Goal: Complete application form

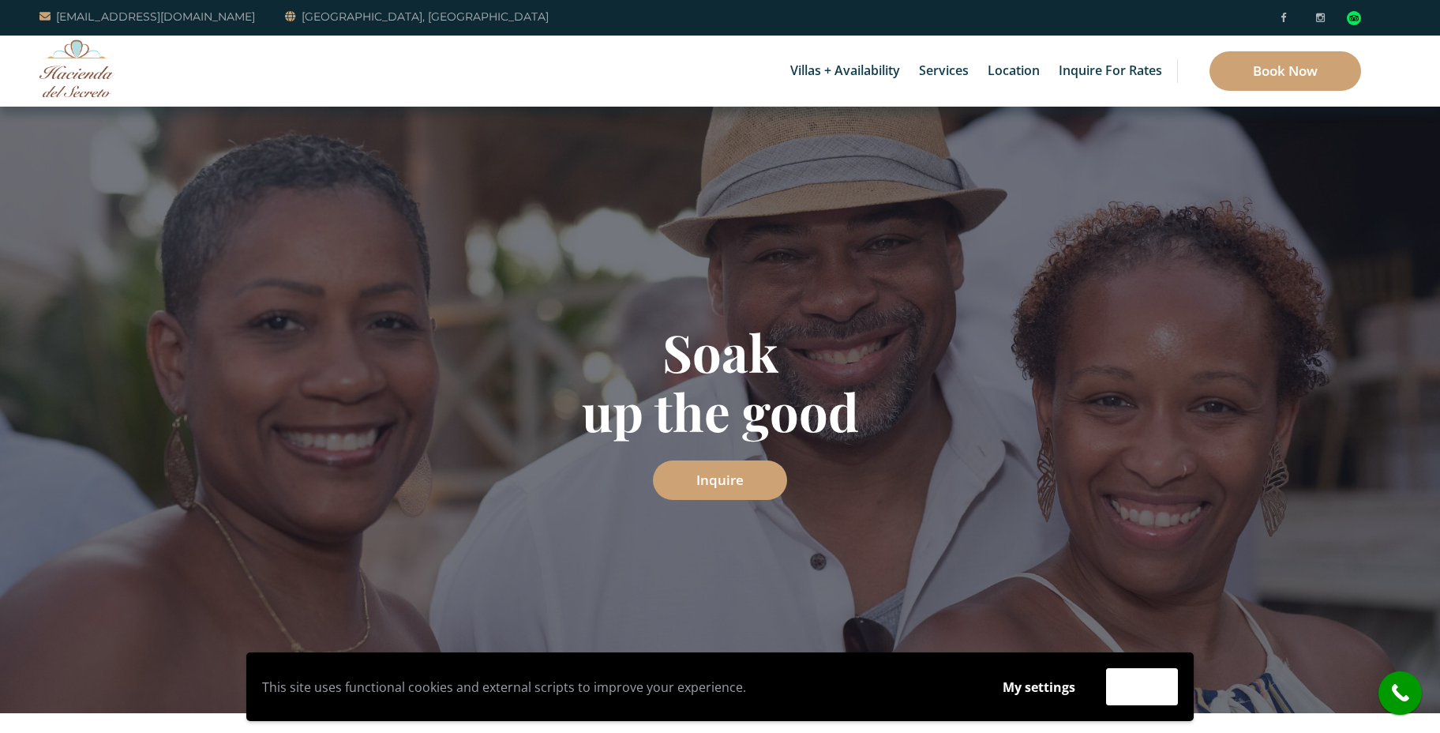
click at [1117, 520] on div "Retreat into the heart of the Riviera Maya Inquire" at bounding box center [720, 440] width 924 height 237
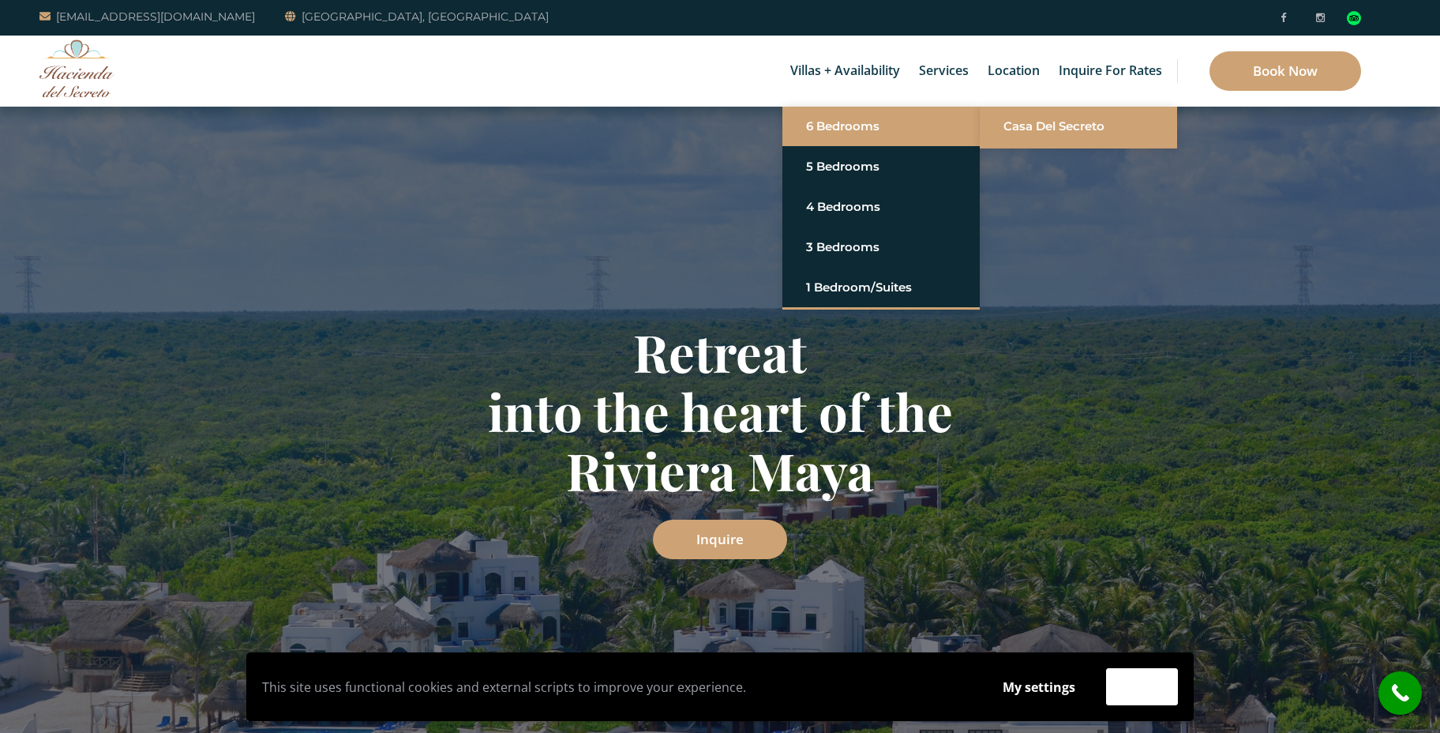
click at [1046, 134] on link "Casa del Secreto" at bounding box center [1079, 126] width 150 height 28
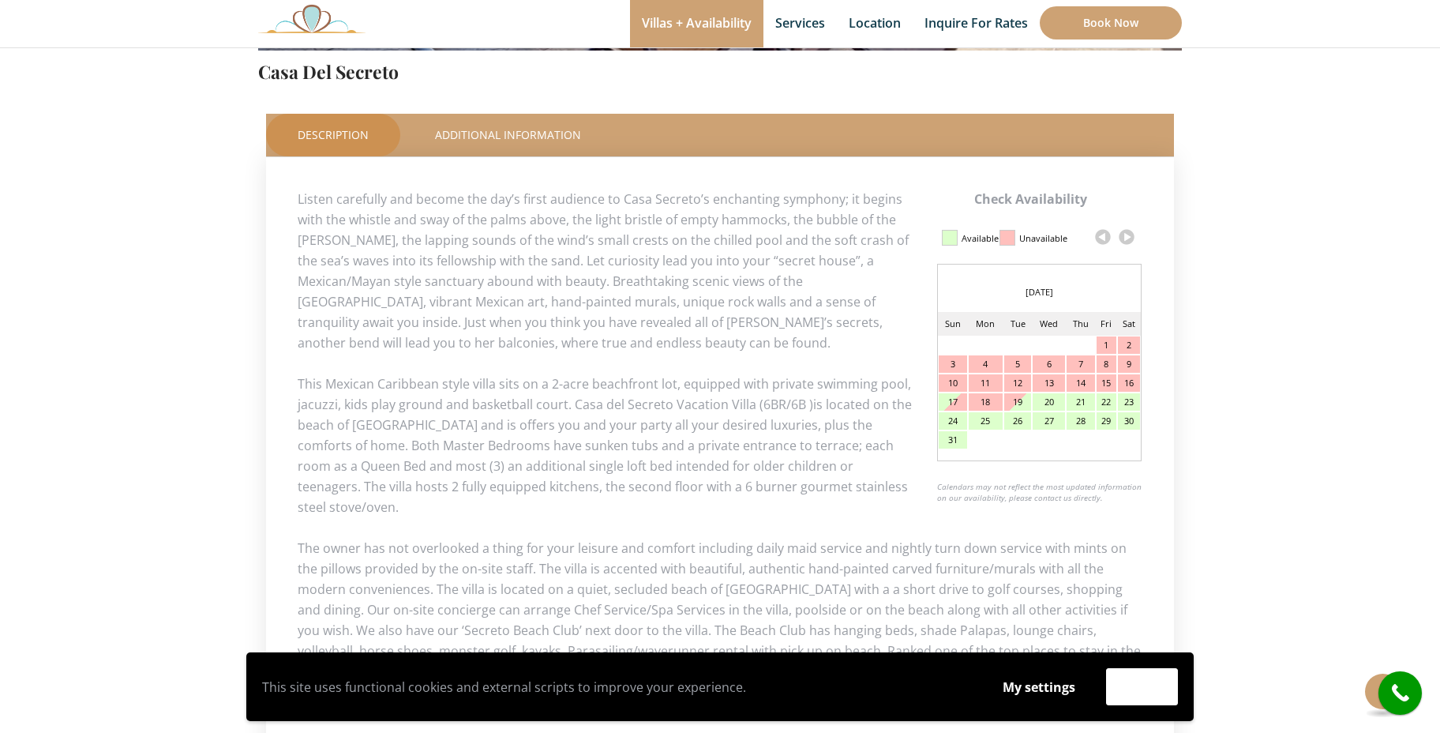
scroll to position [645, 0]
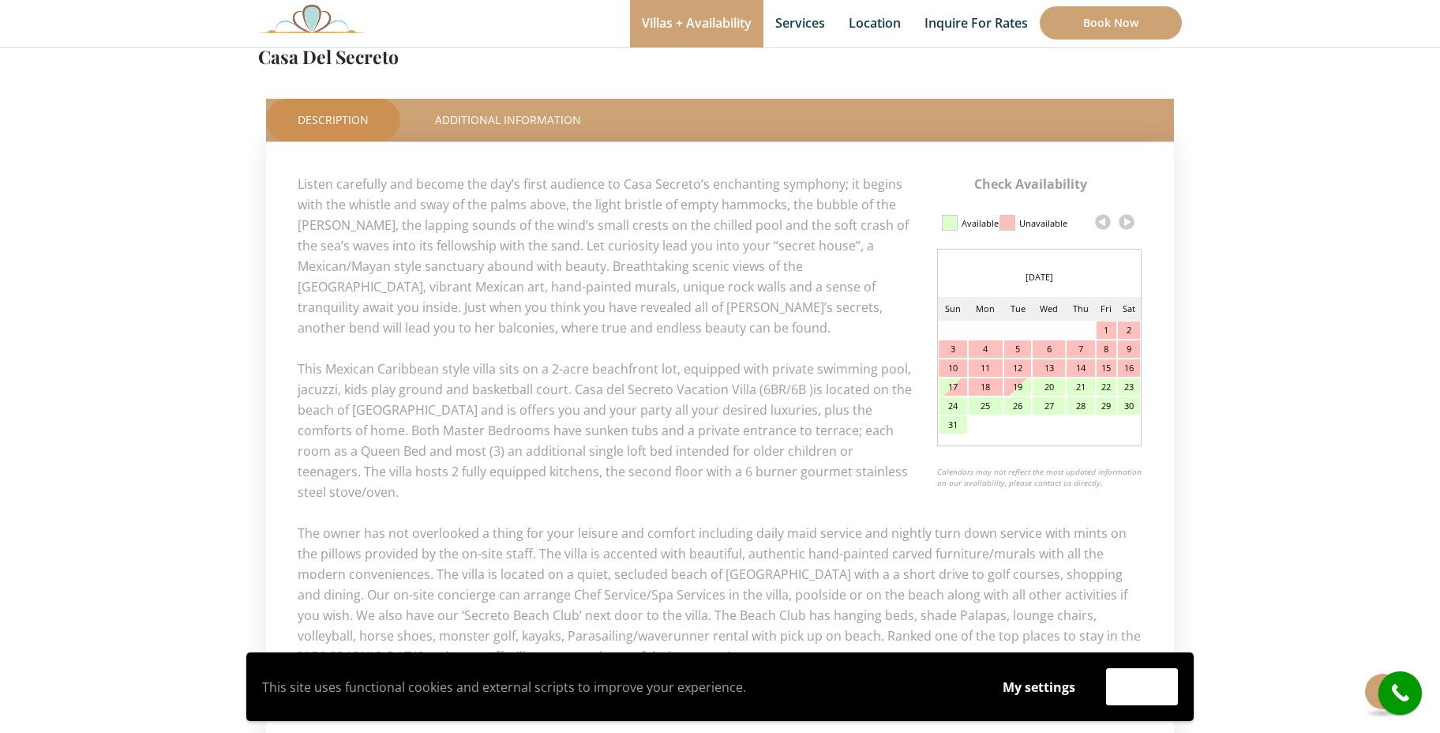
click at [1129, 221] on link at bounding box center [1127, 222] width 24 height 24
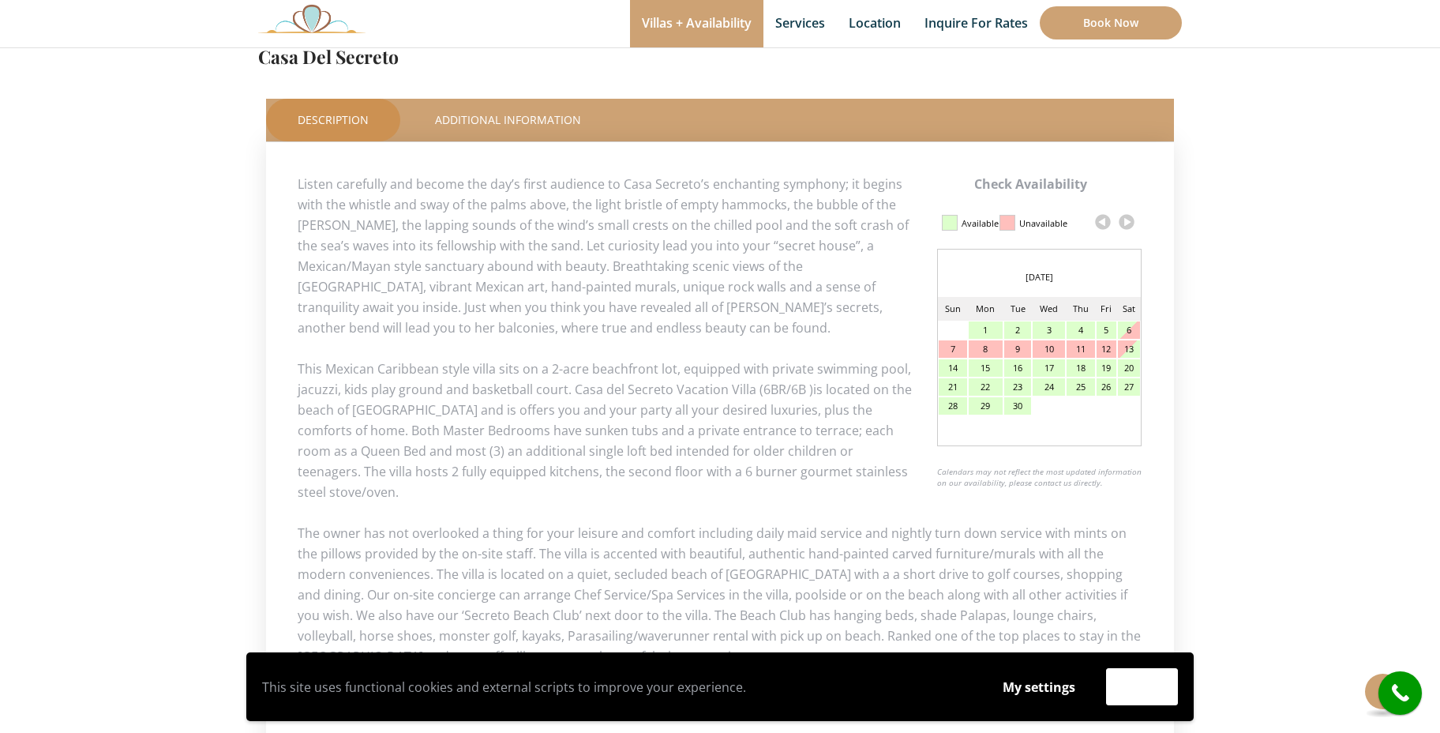
click at [1129, 221] on link at bounding box center [1127, 222] width 24 height 24
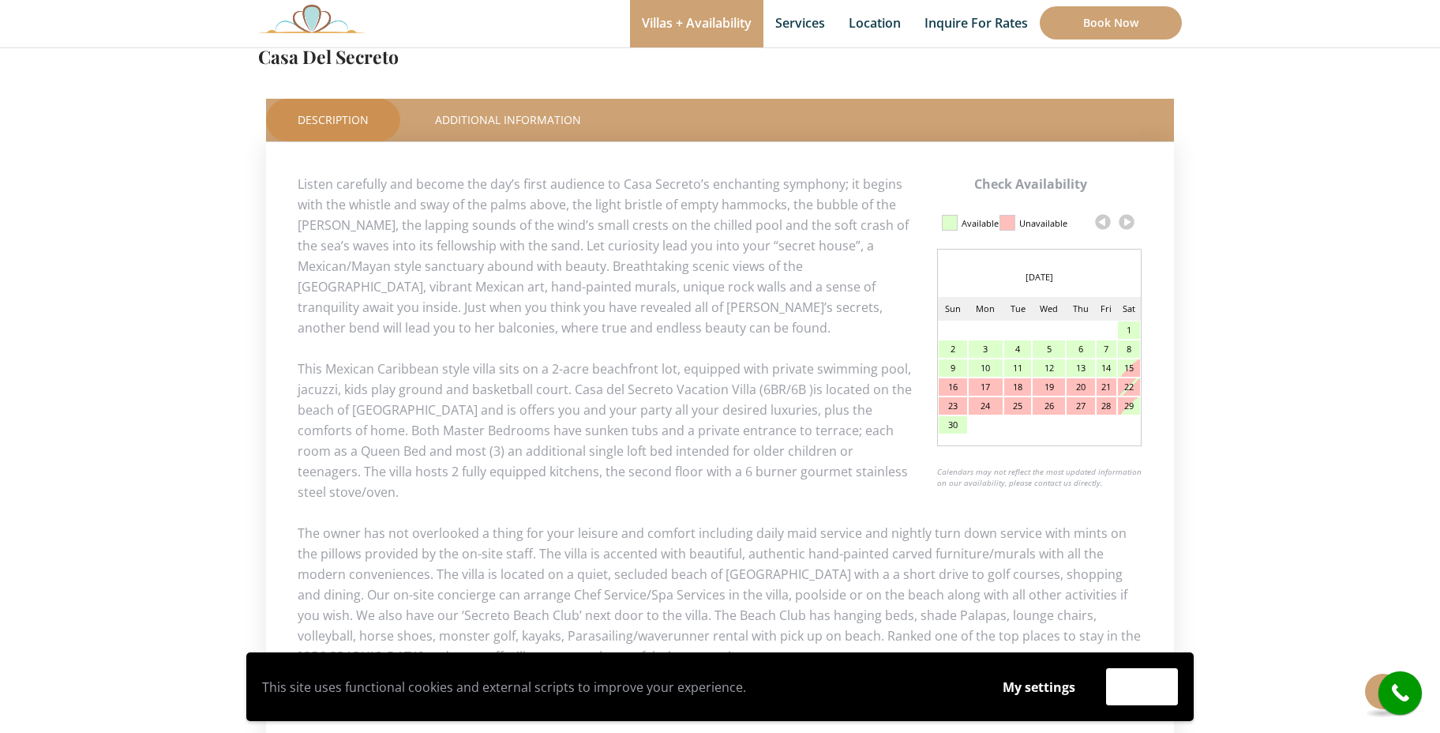
click at [1129, 221] on link at bounding box center [1127, 222] width 24 height 24
click at [1128, 222] on link at bounding box center [1127, 222] width 24 height 24
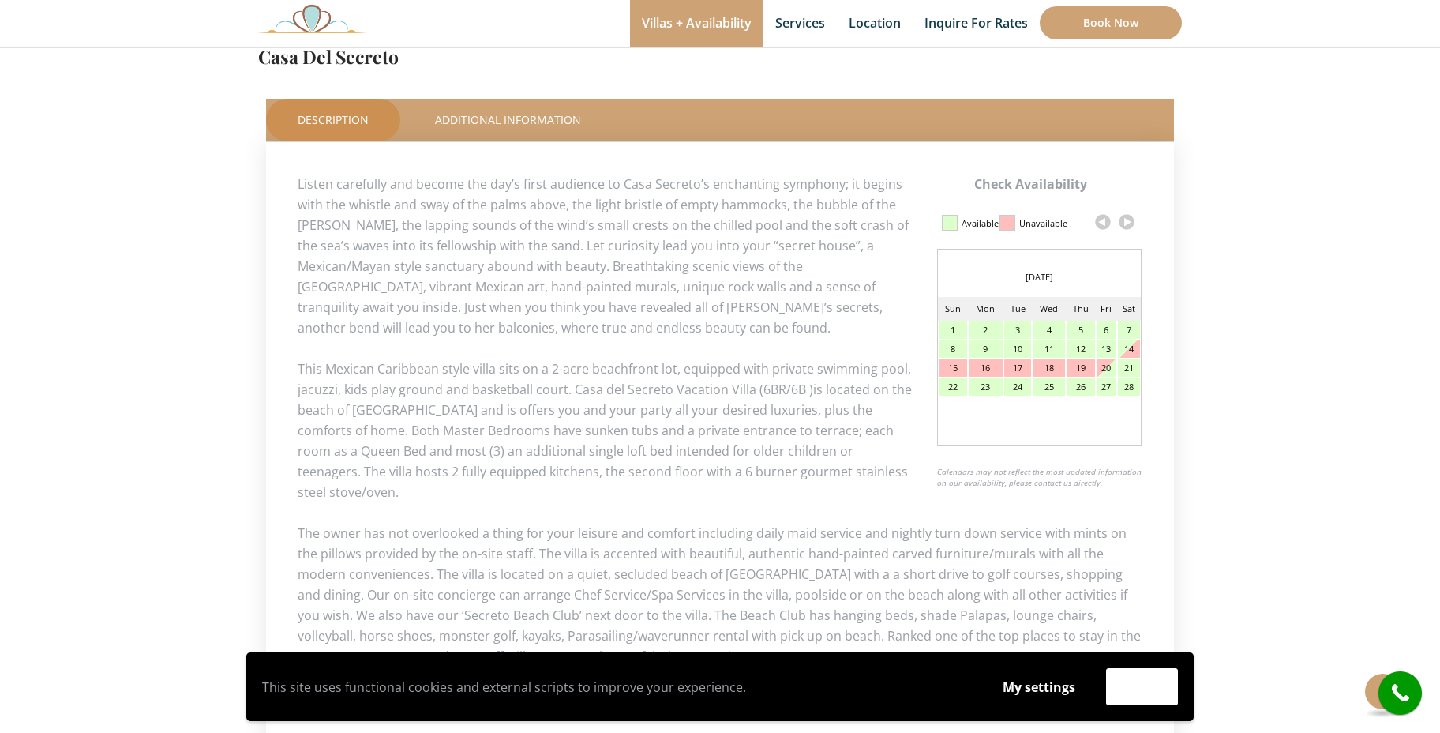
scroll to position [646, 0]
click at [1101, 223] on link at bounding box center [1103, 221] width 24 height 24
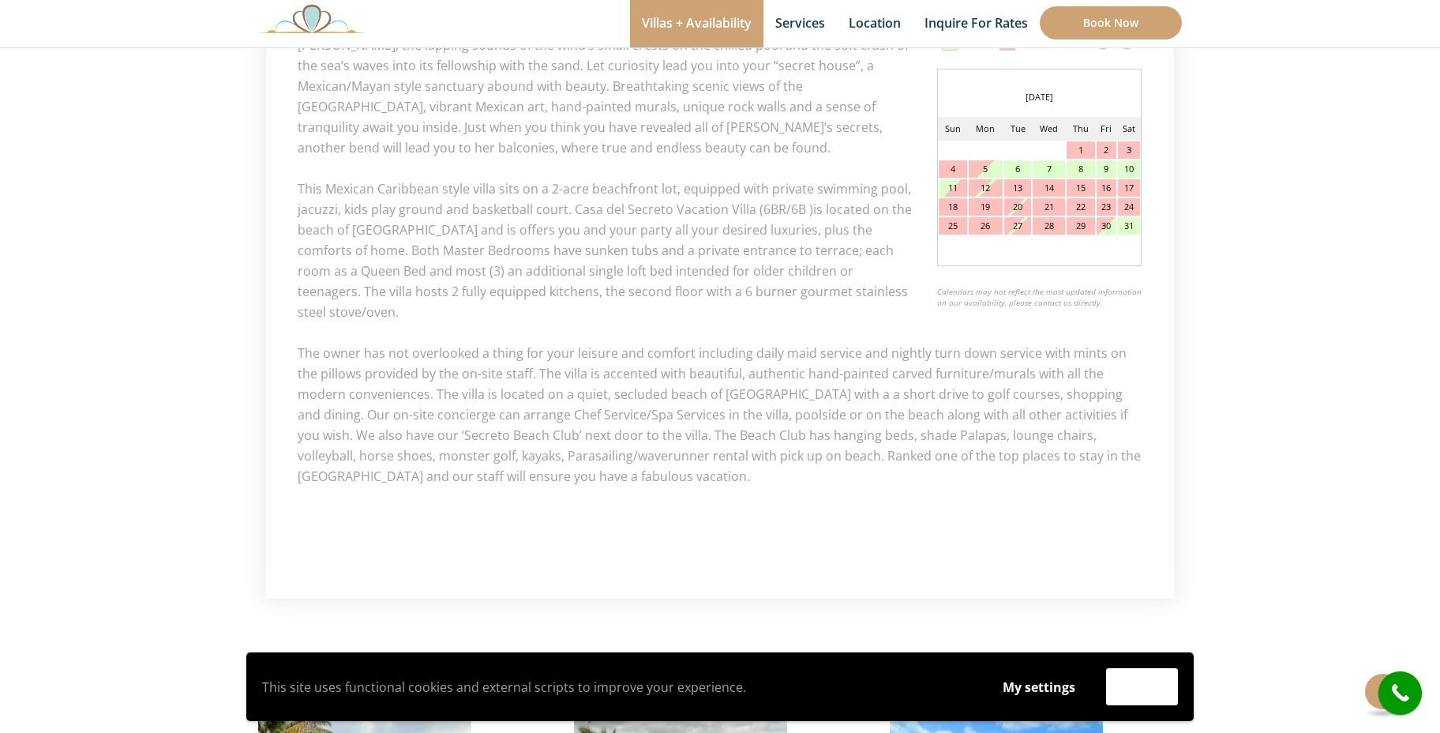
scroll to position [827, 0]
click at [1017, 169] on div "6" at bounding box center [1017, 167] width 27 height 17
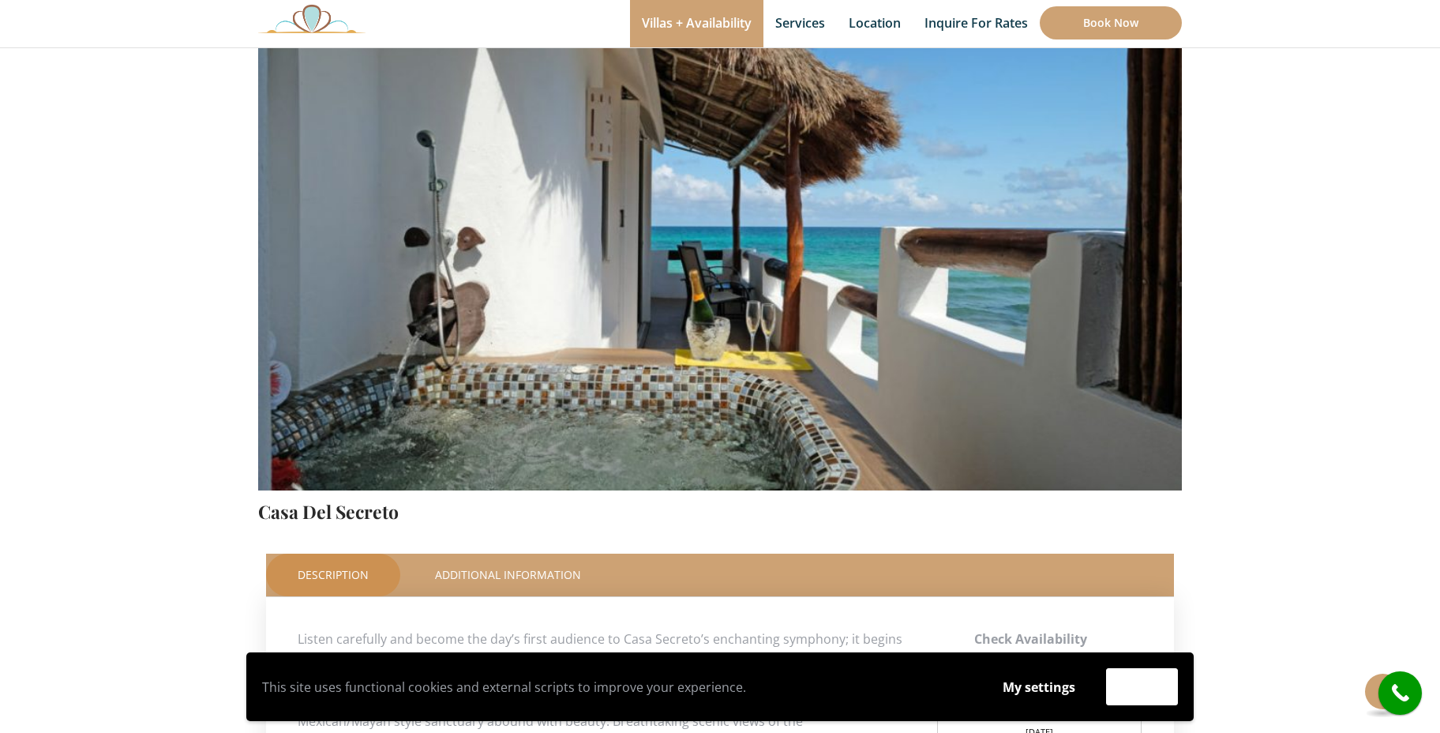
scroll to position [217, 0]
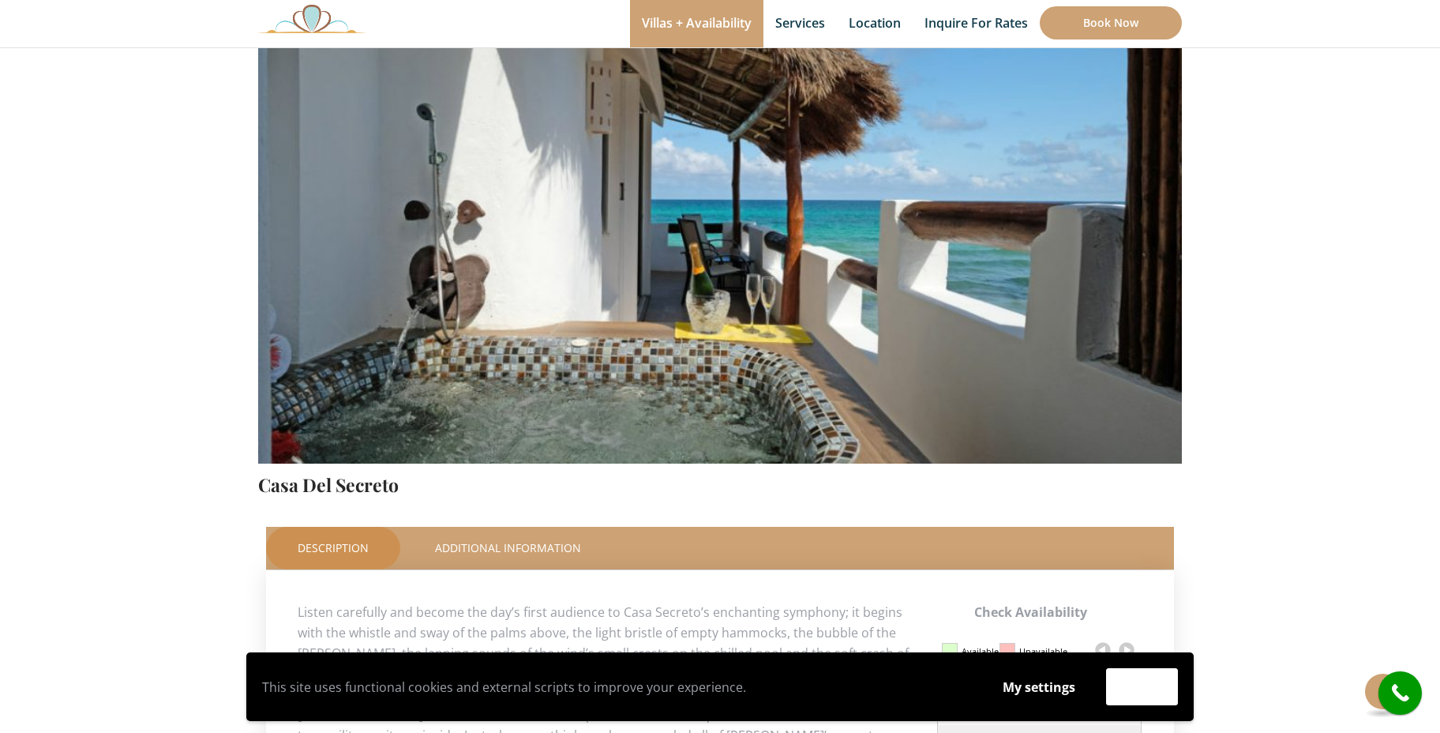
click at [667, 320] on img at bounding box center [720, 160] width 924 height 616
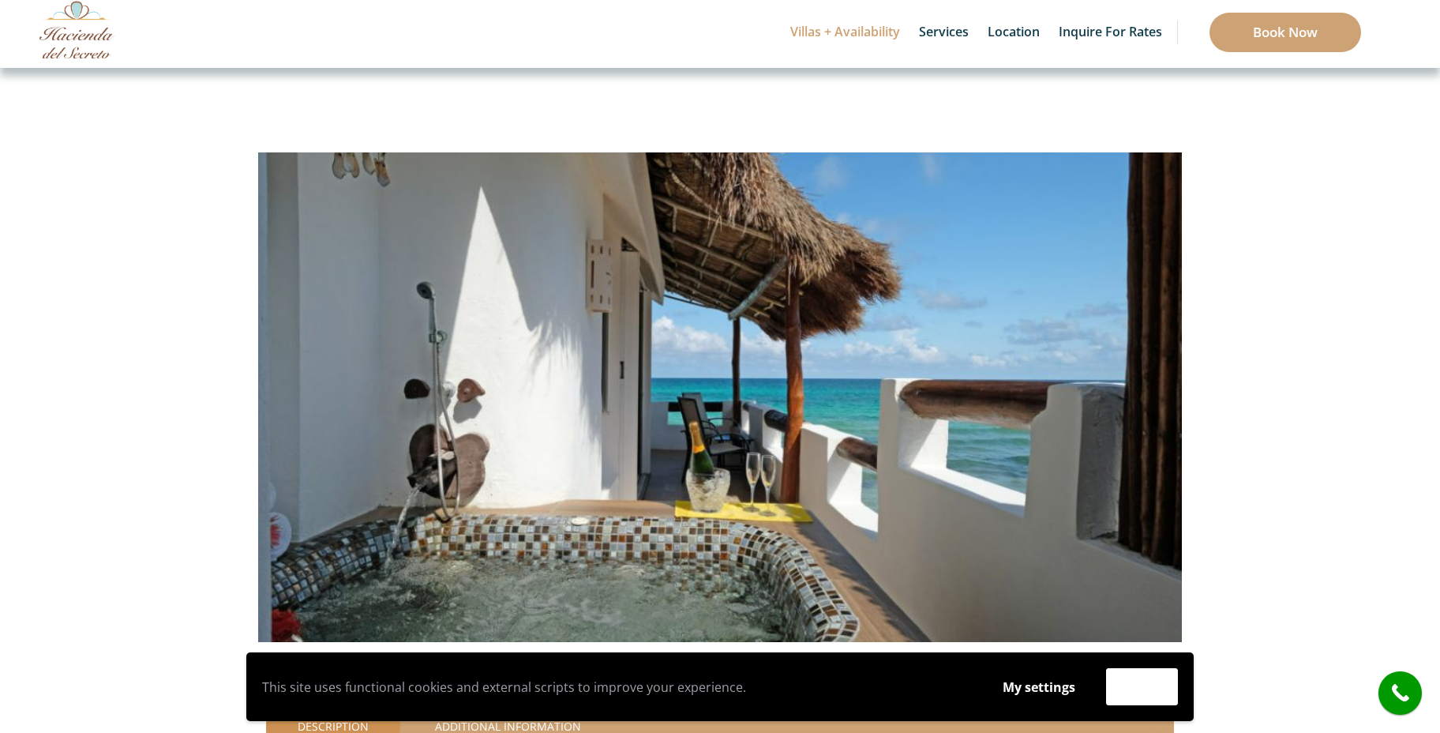
scroll to position [39, 0]
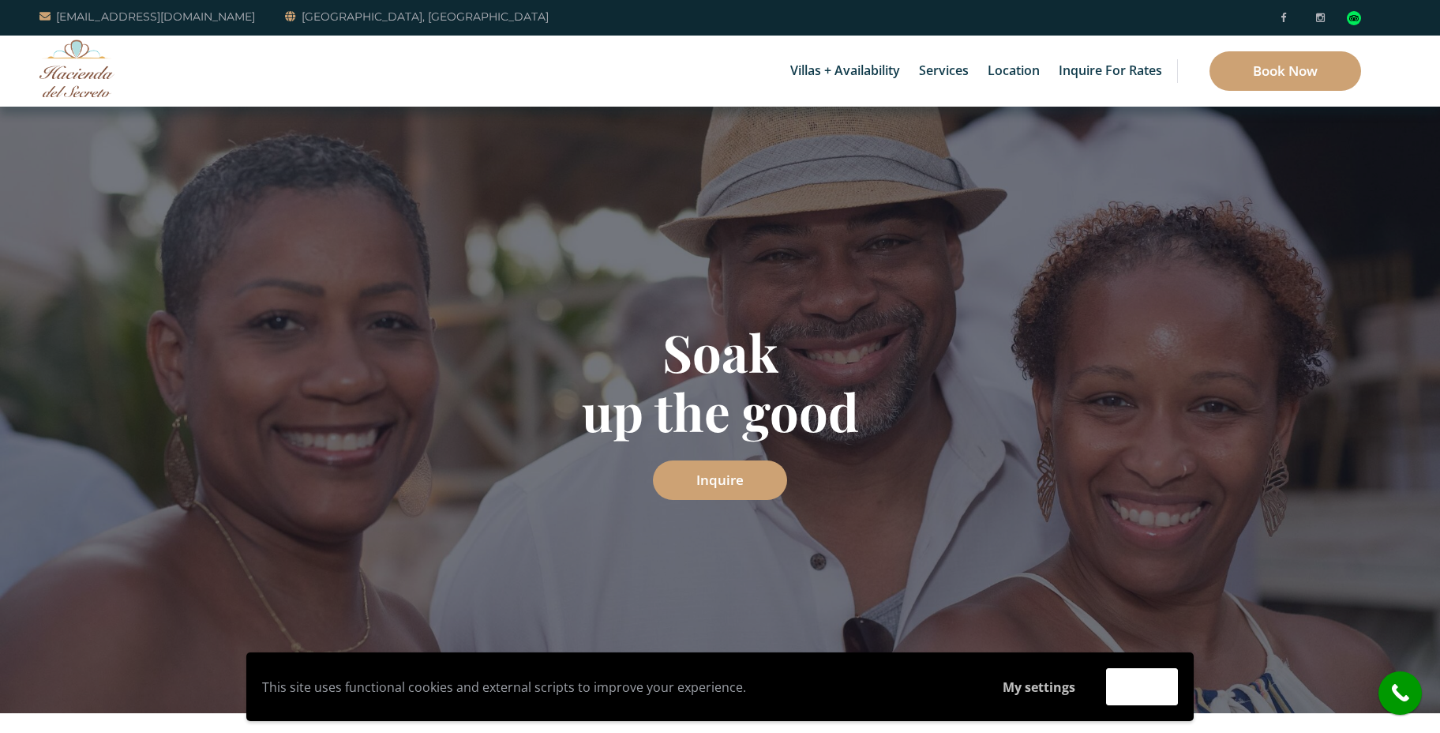
click at [1027, 690] on button "My settings" at bounding box center [1039, 687] width 103 height 36
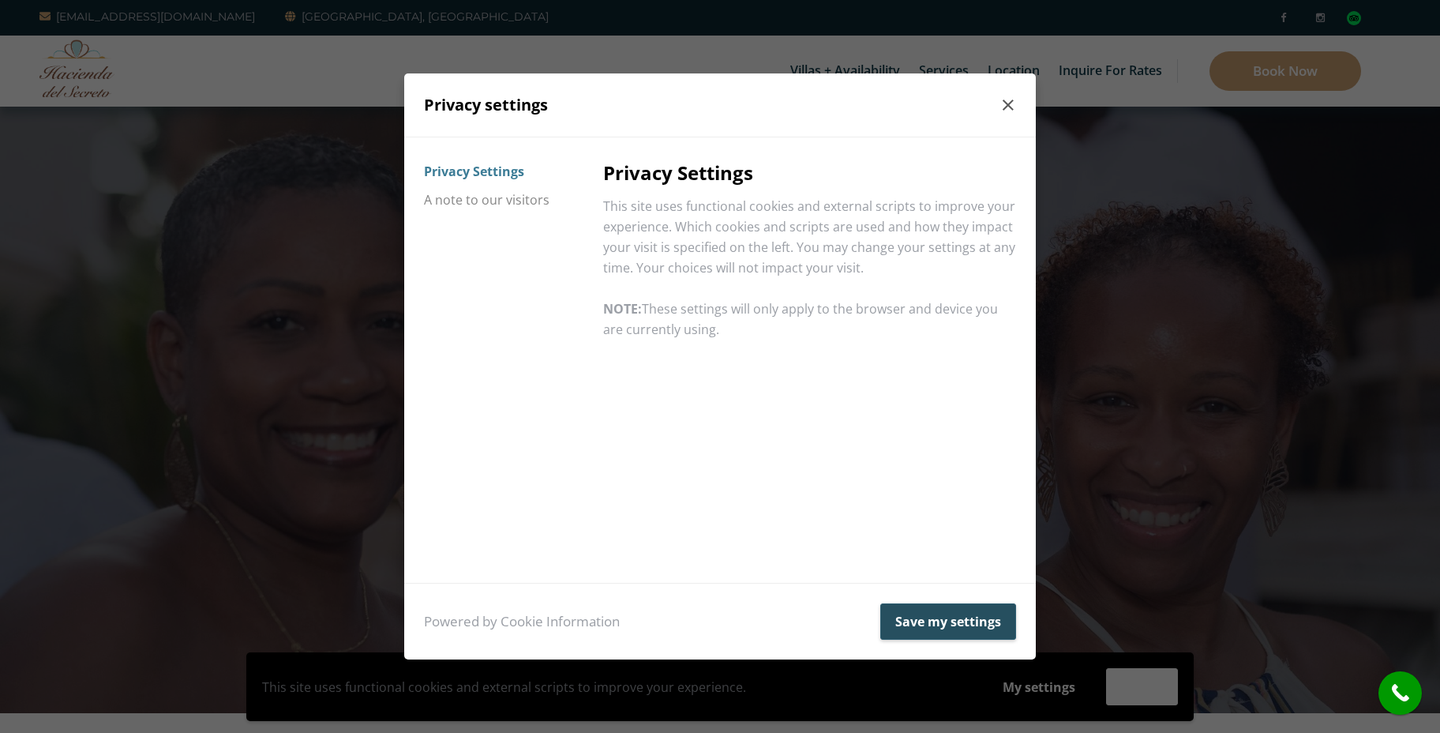
click at [948, 628] on button "Save my settings" at bounding box center [948, 621] width 136 height 36
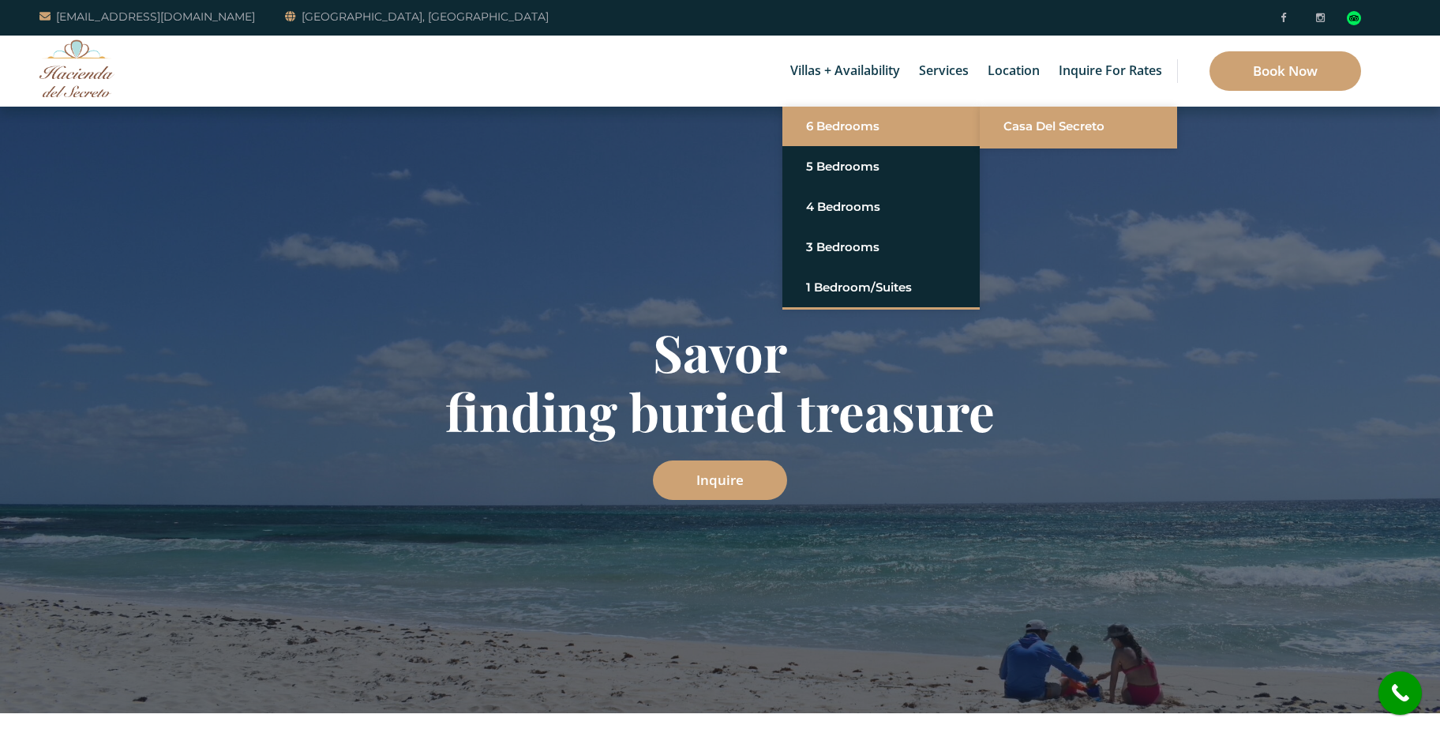
scroll to position [1, 0]
click at [1028, 131] on link "Casa del Secreto" at bounding box center [1079, 125] width 150 height 28
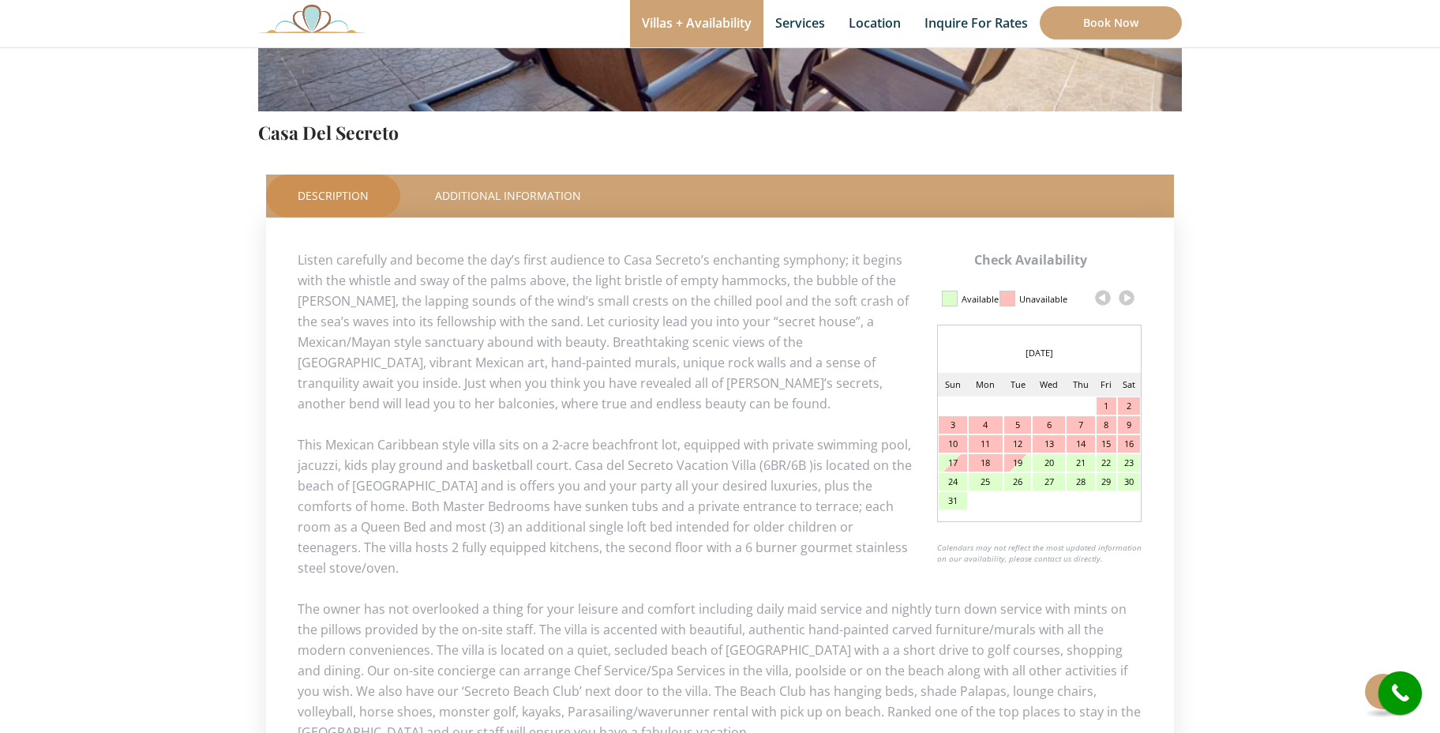
scroll to position [583, 0]
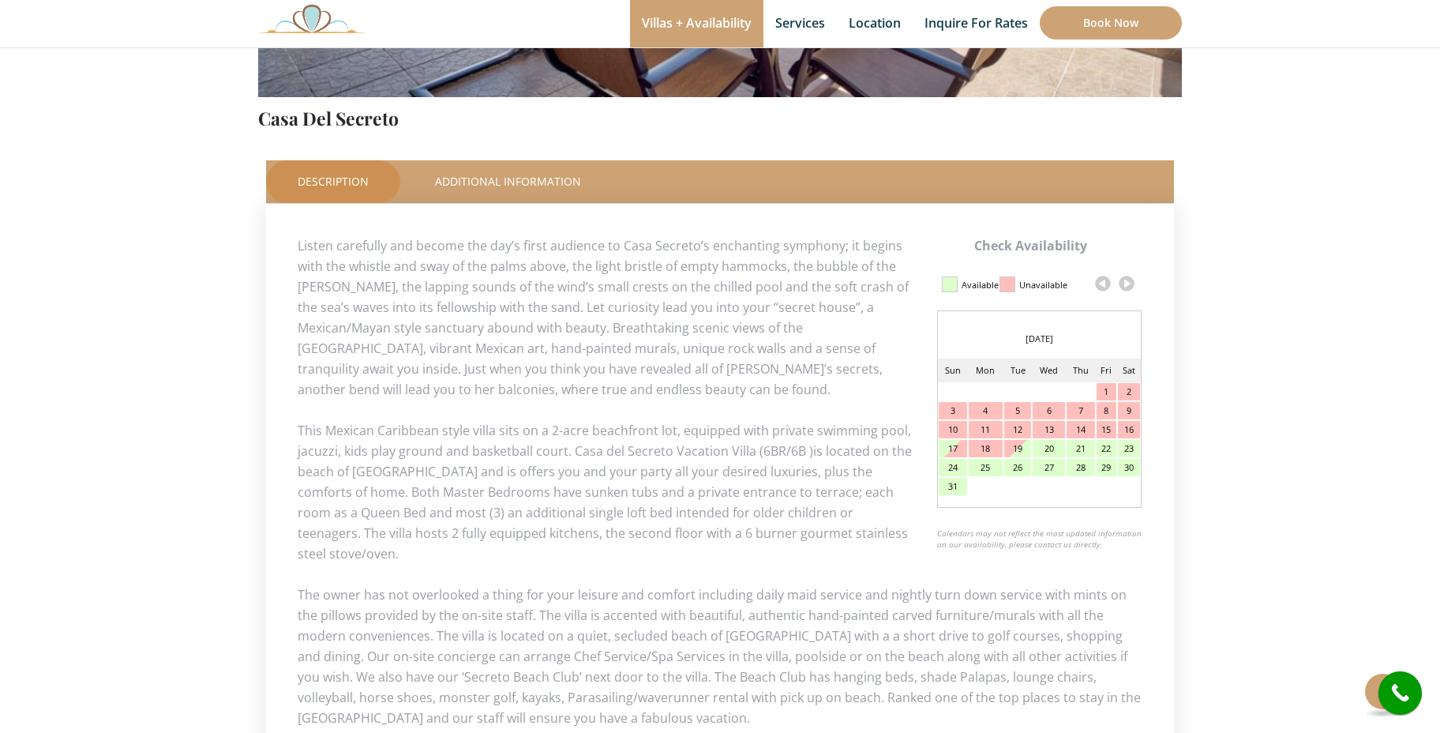
click at [1129, 284] on link at bounding box center [1127, 284] width 24 height 24
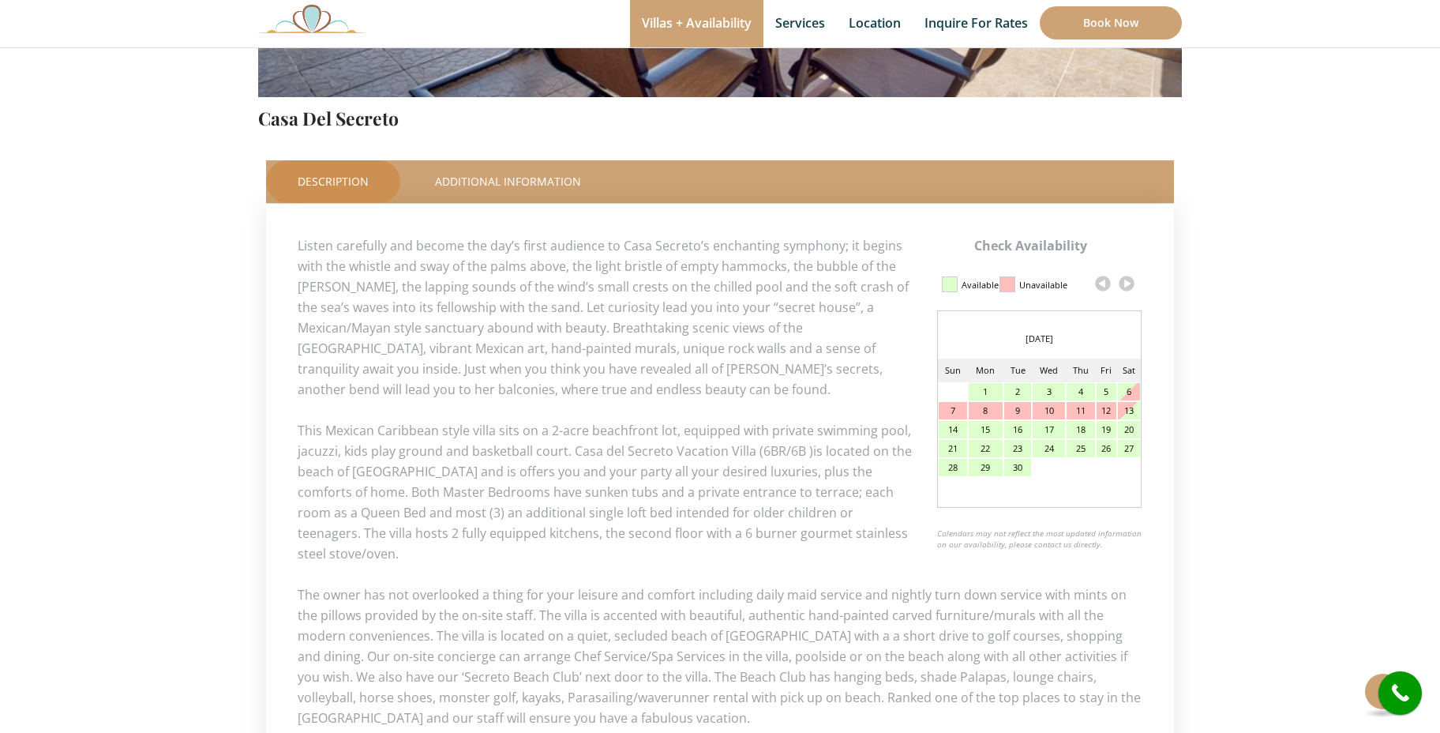
click at [1129, 284] on link at bounding box center [1127, 284] width 24 height 24
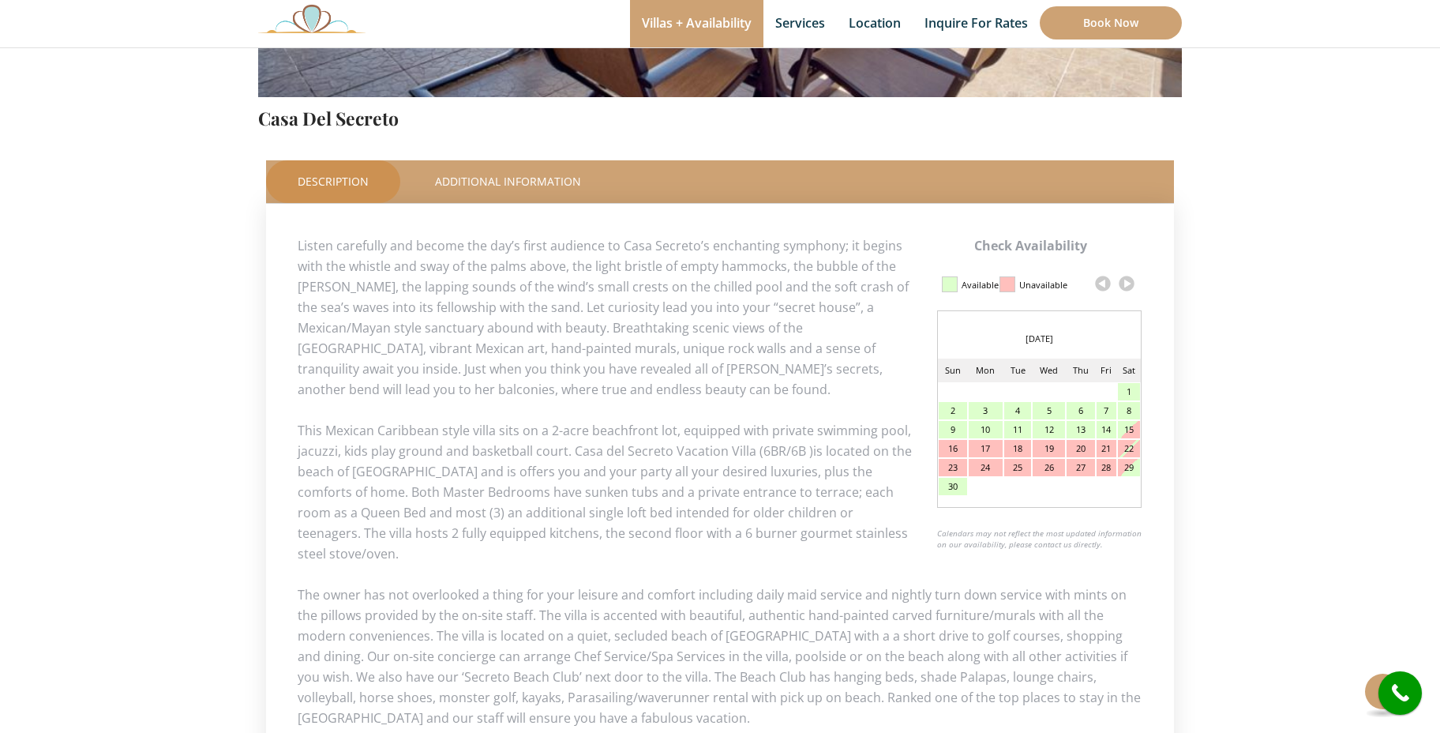
click at [1129, 284] on link at bounding box center [1127, 284] width 24 height 24
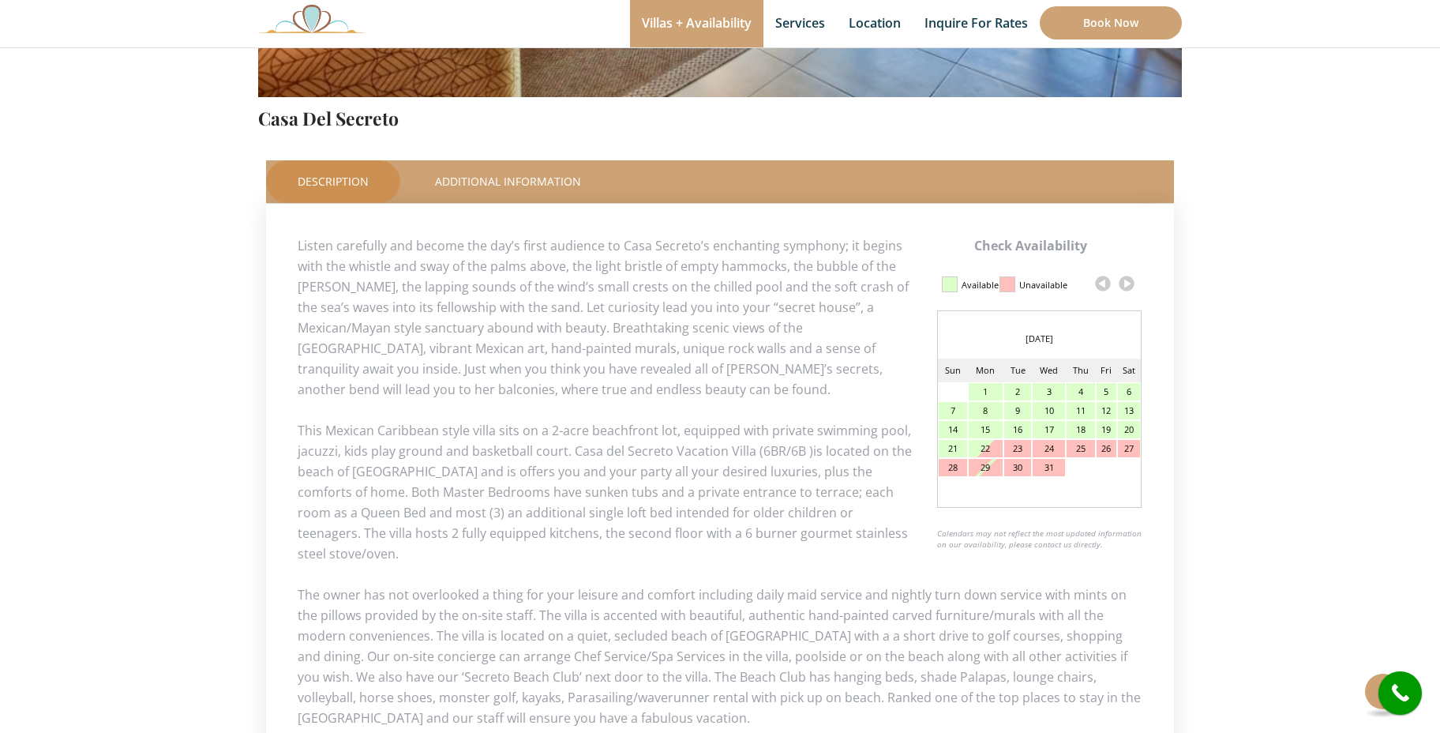
click at [1129, 284] on link at bounding box center [1127, 284] width 24 height 24
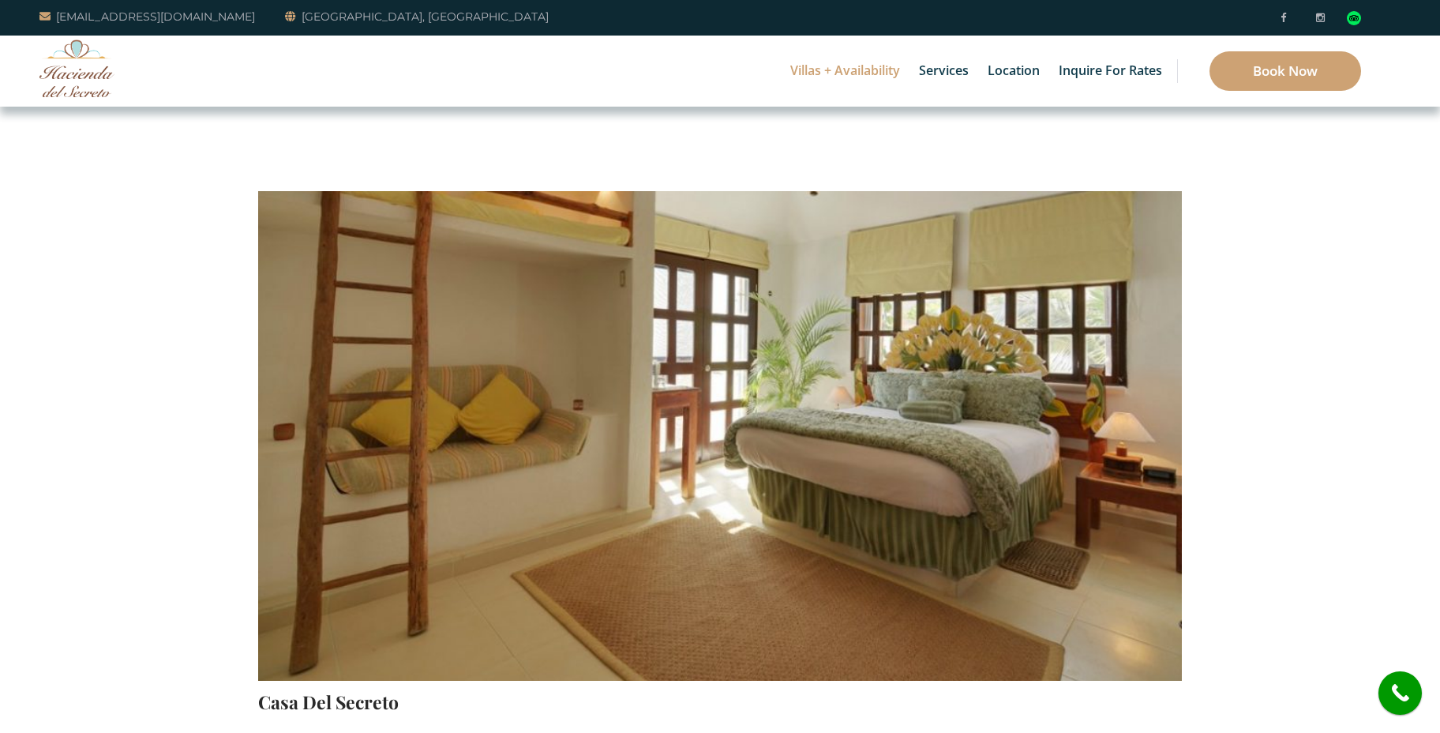
scroll to position [0, 0]
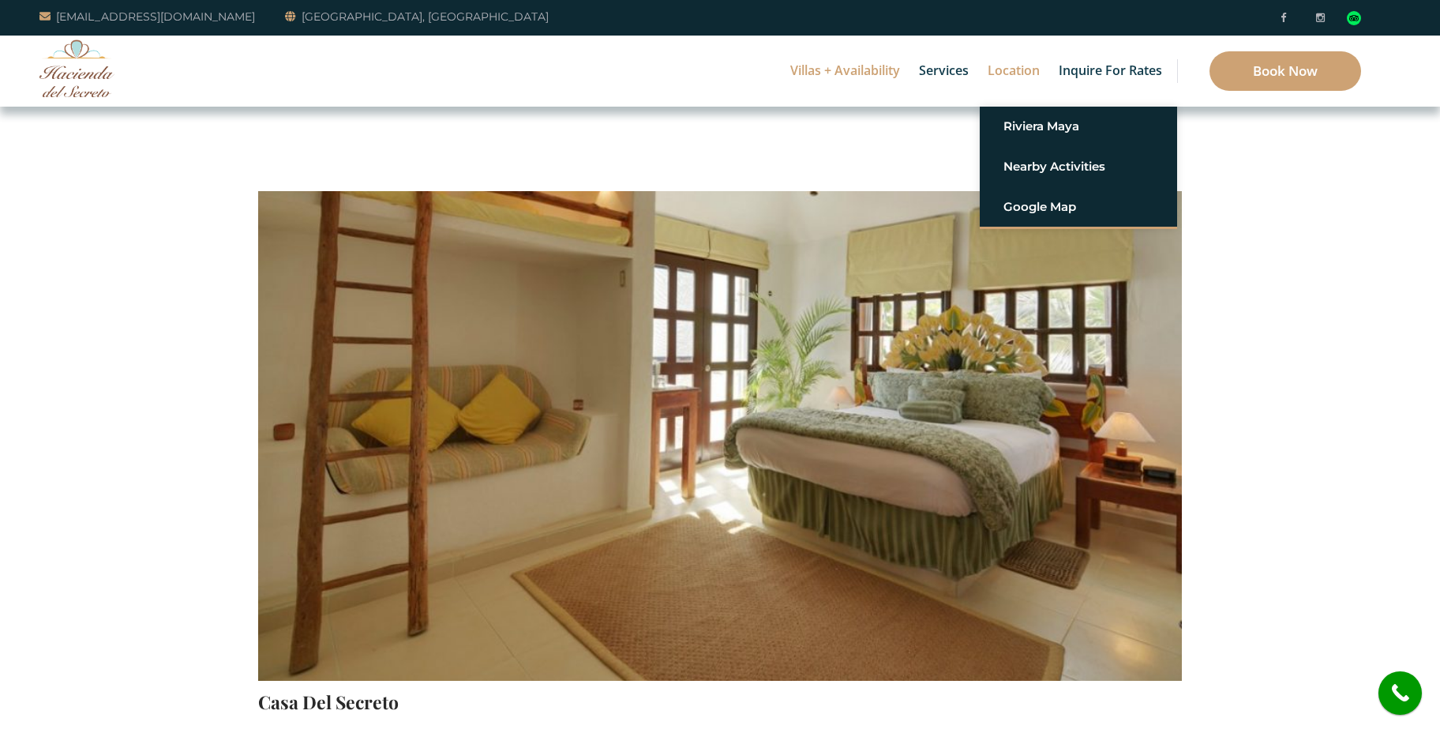
click at [1015, 73] on link "Location" at bounding box center [1014, 71] width 68 height 71
click at [1034, 206] on link "Google Map" at bounding box center [1079, 207] width 150 height 28
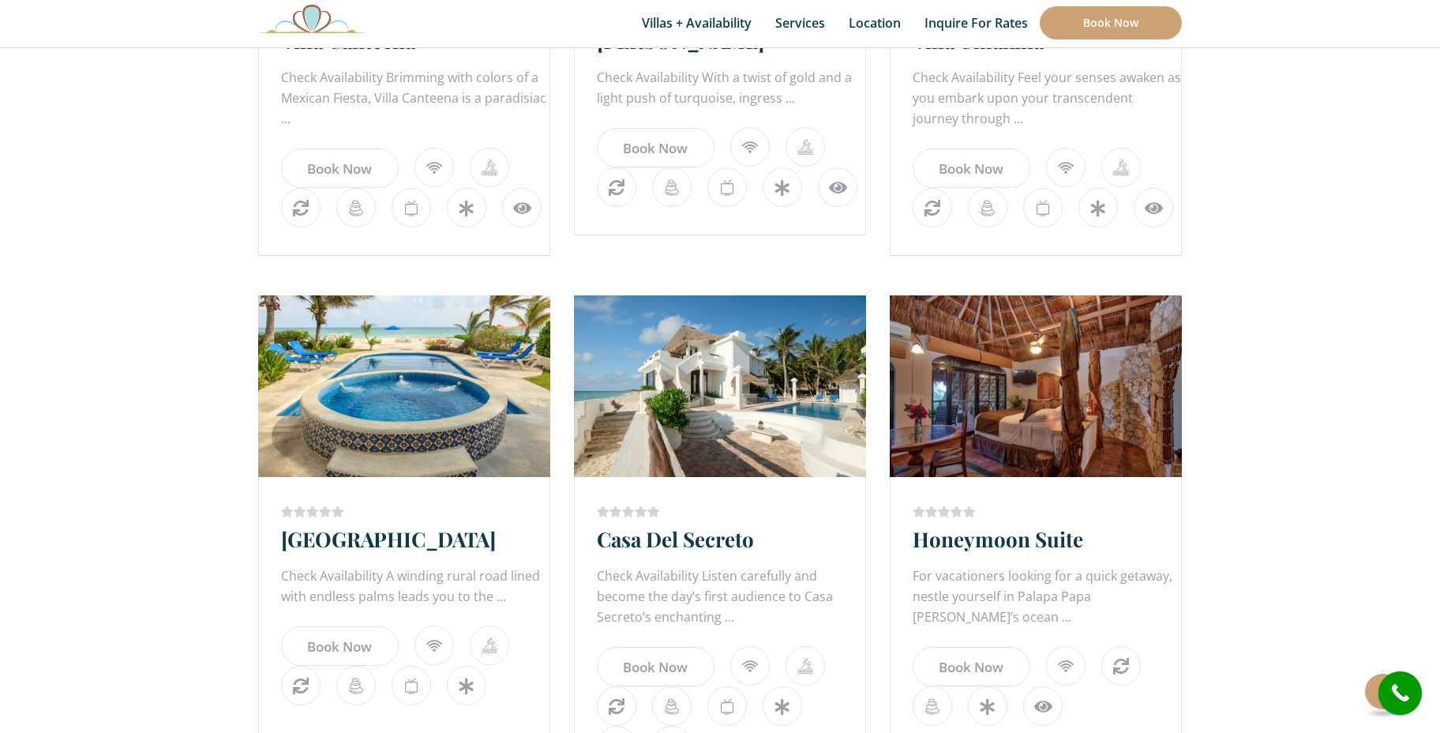
scroll to position [579, 0]
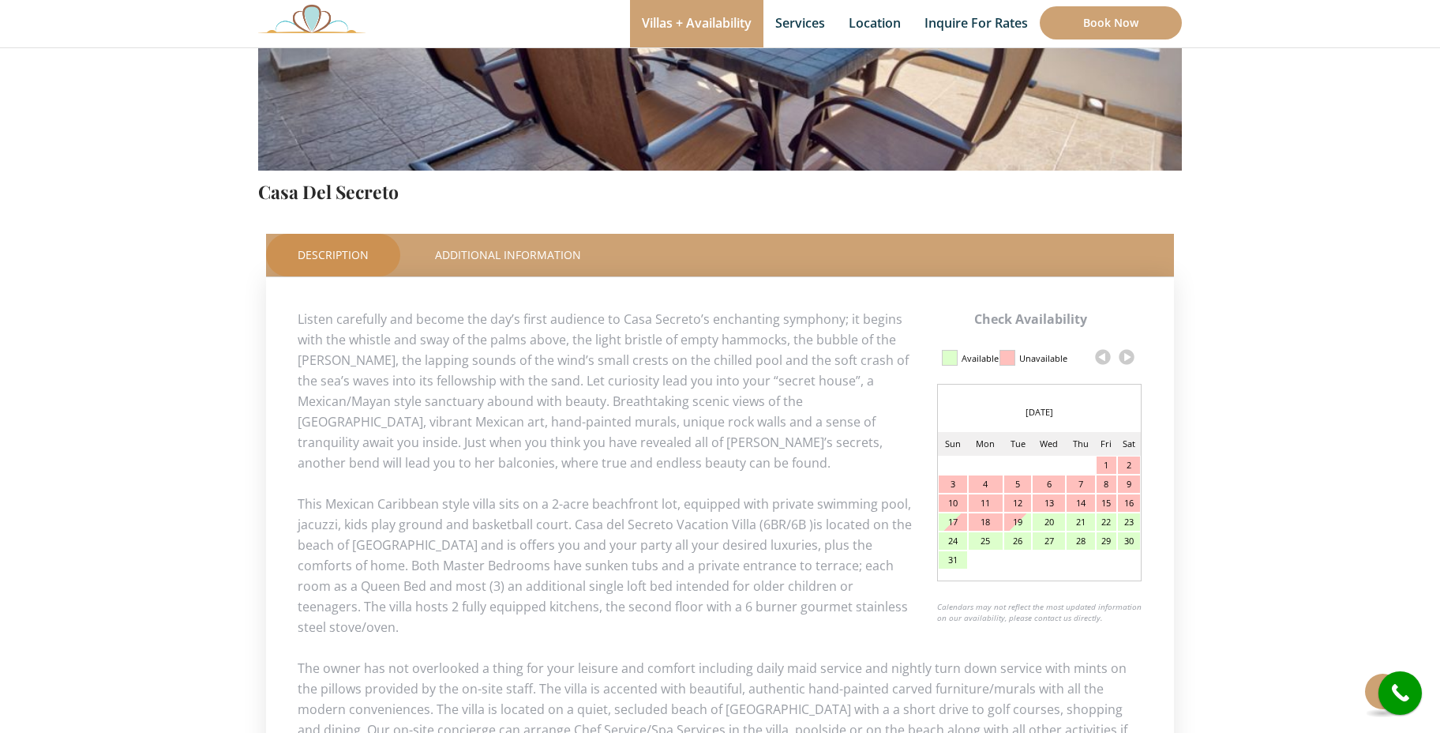
scroll to position [512, 0]
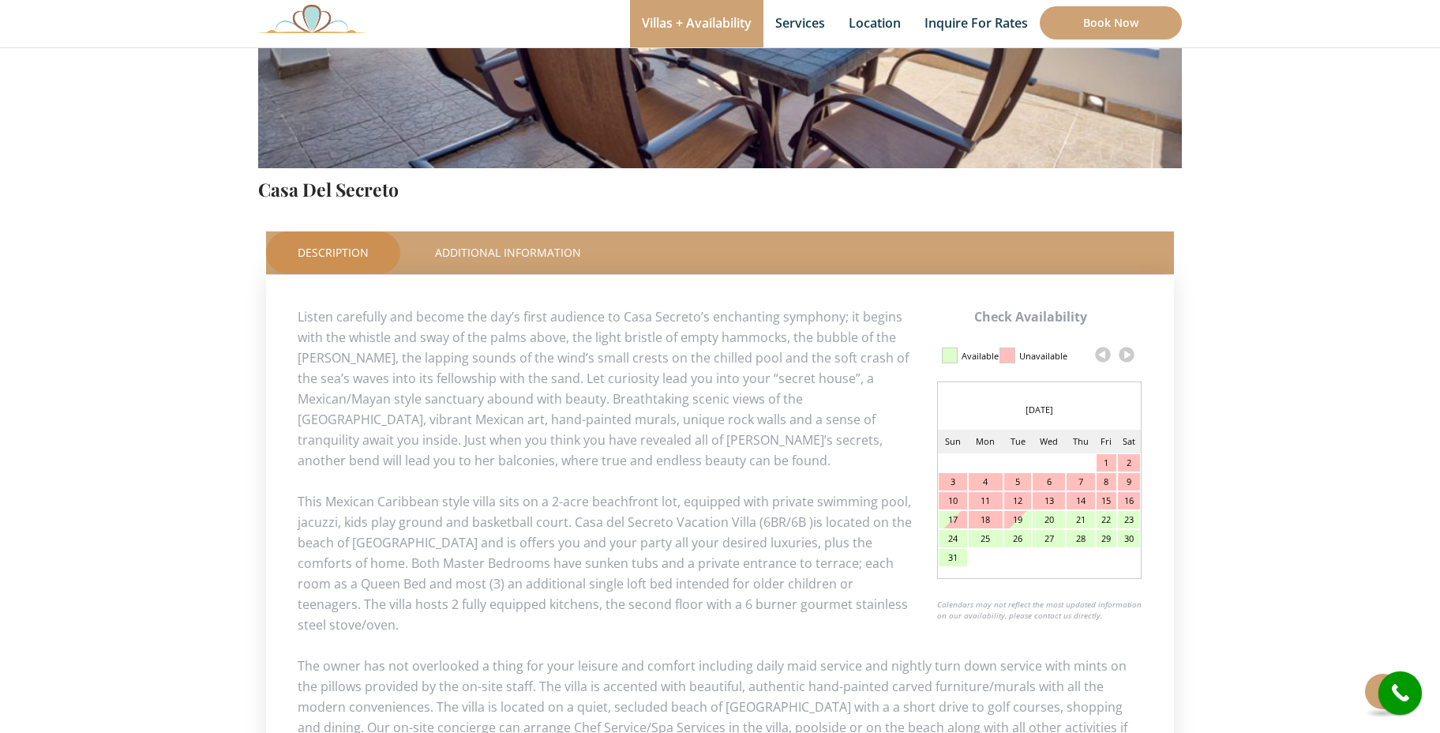
click at [1123, 356] on link at bounding box center [1127, 355] width 24 height 24
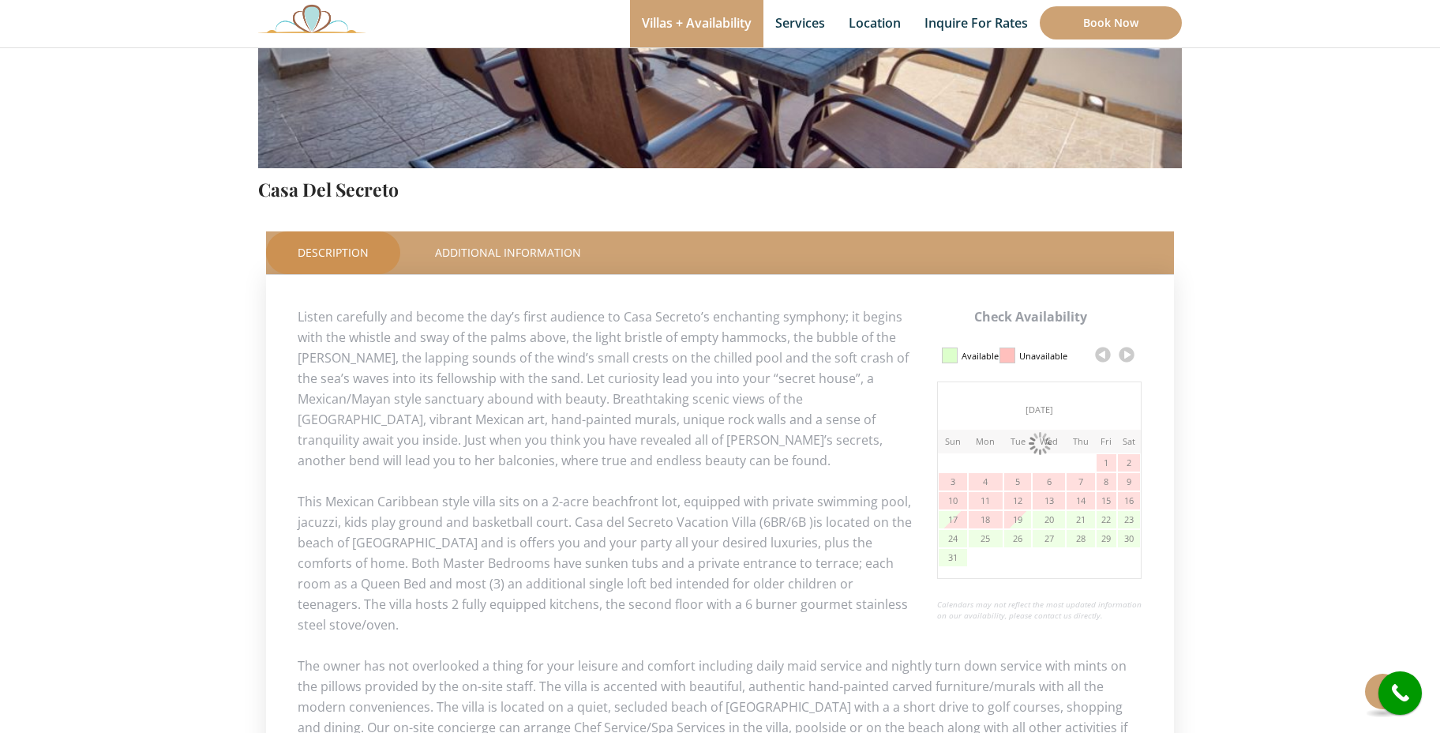
click at [1123, 356] on link at bounding box center [1127, 355] width 24 height 24
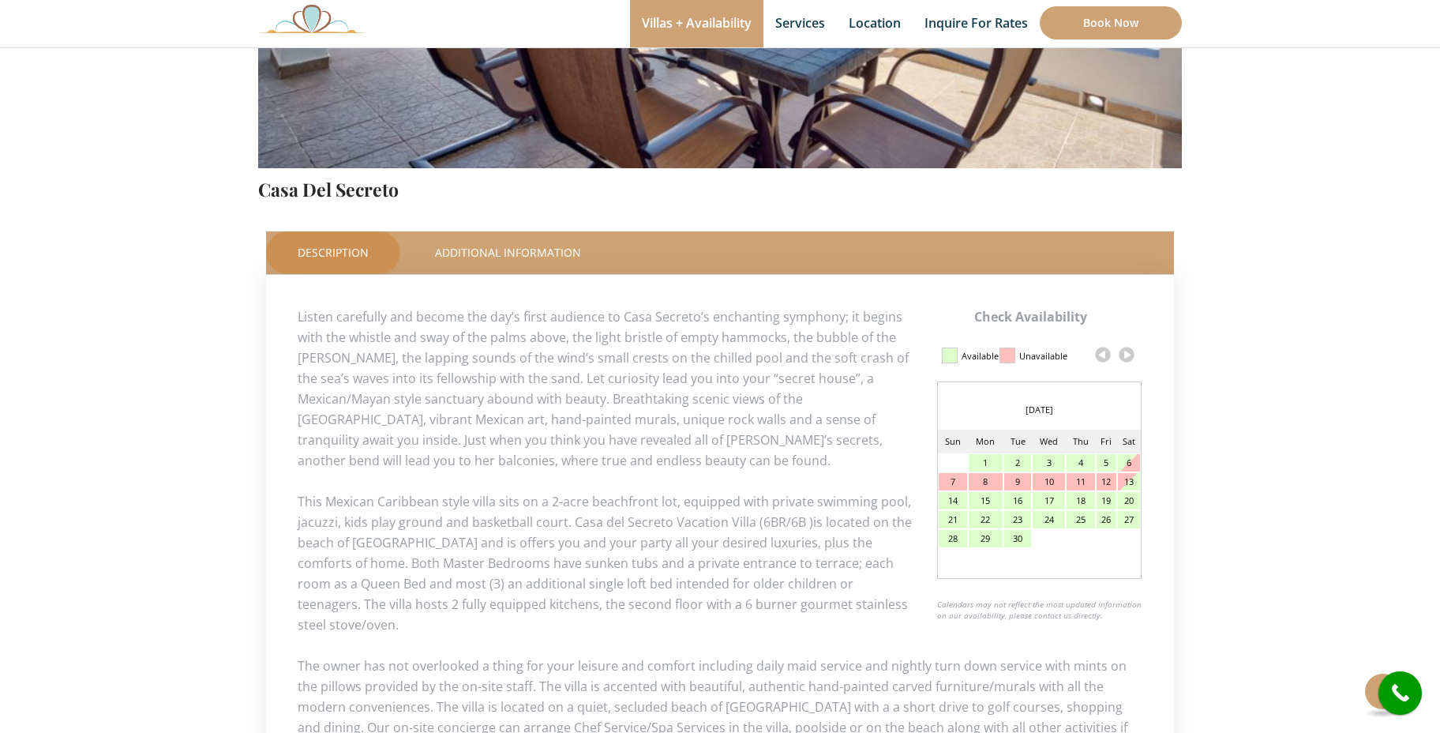
click at [1123, 356] on link at bounding box center [1127, 355] width 24 height 24
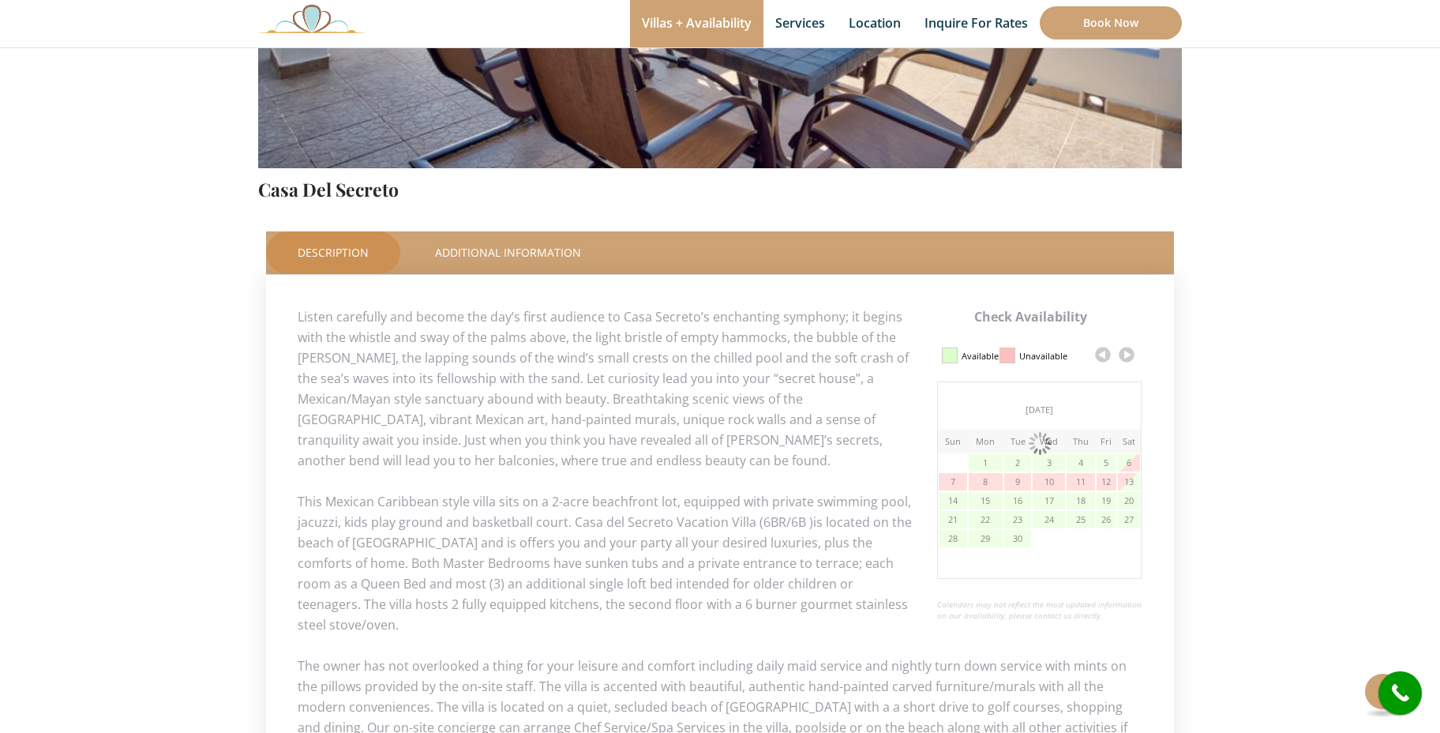
click at [1123, 356] on link at bounding box center [1127, 355] width 24 height 24
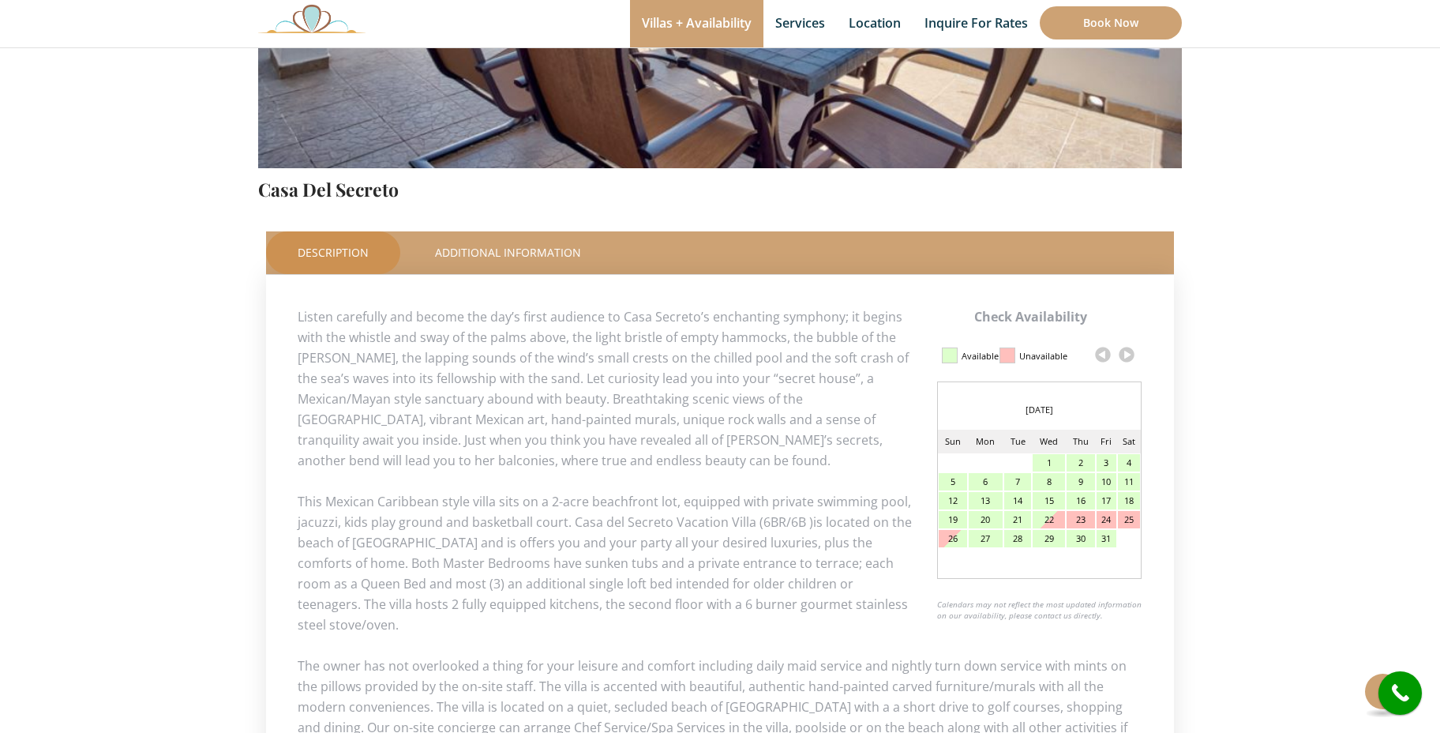
click at [1123, 356] on link at bounding box center [1127, 355] width 24 height 24
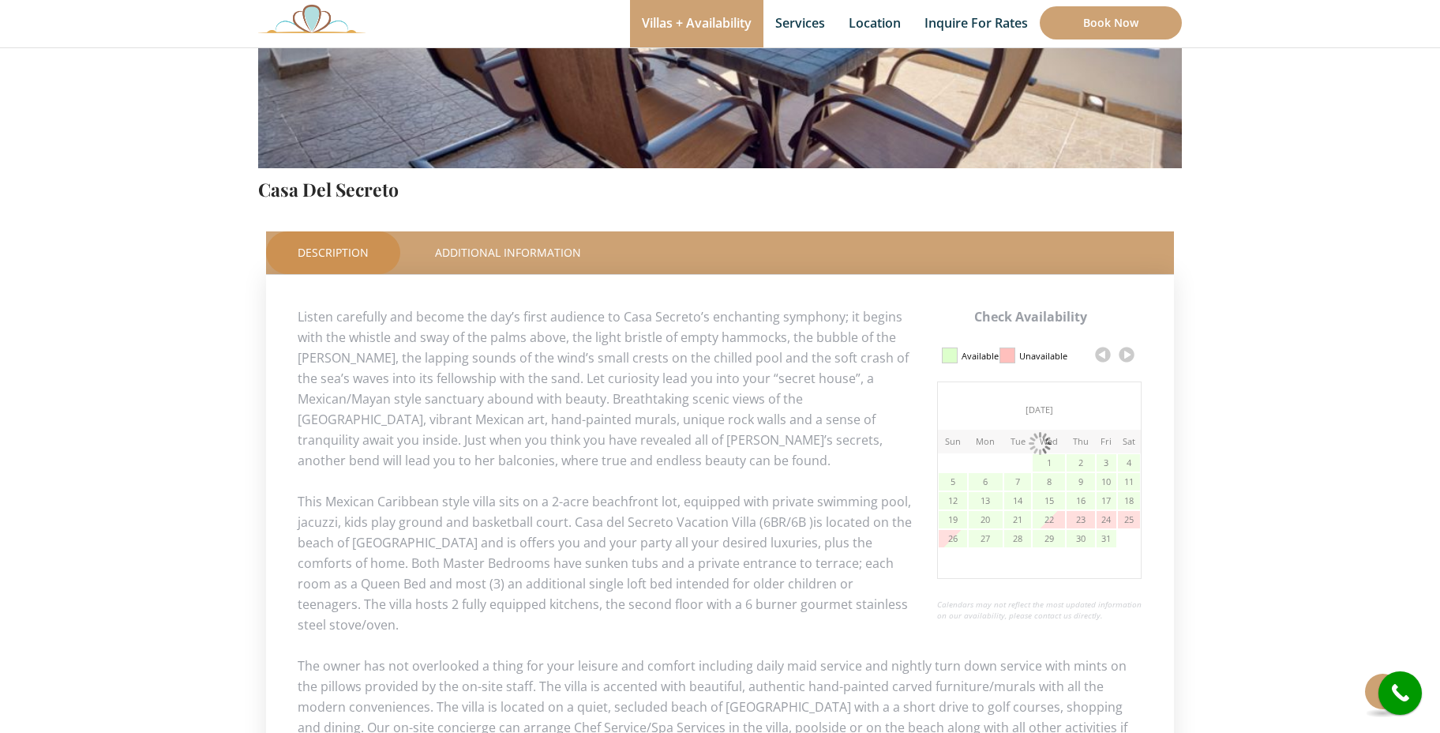
click at [1123, 356] on link at bounding box center [1127, 355] width 24 height 24
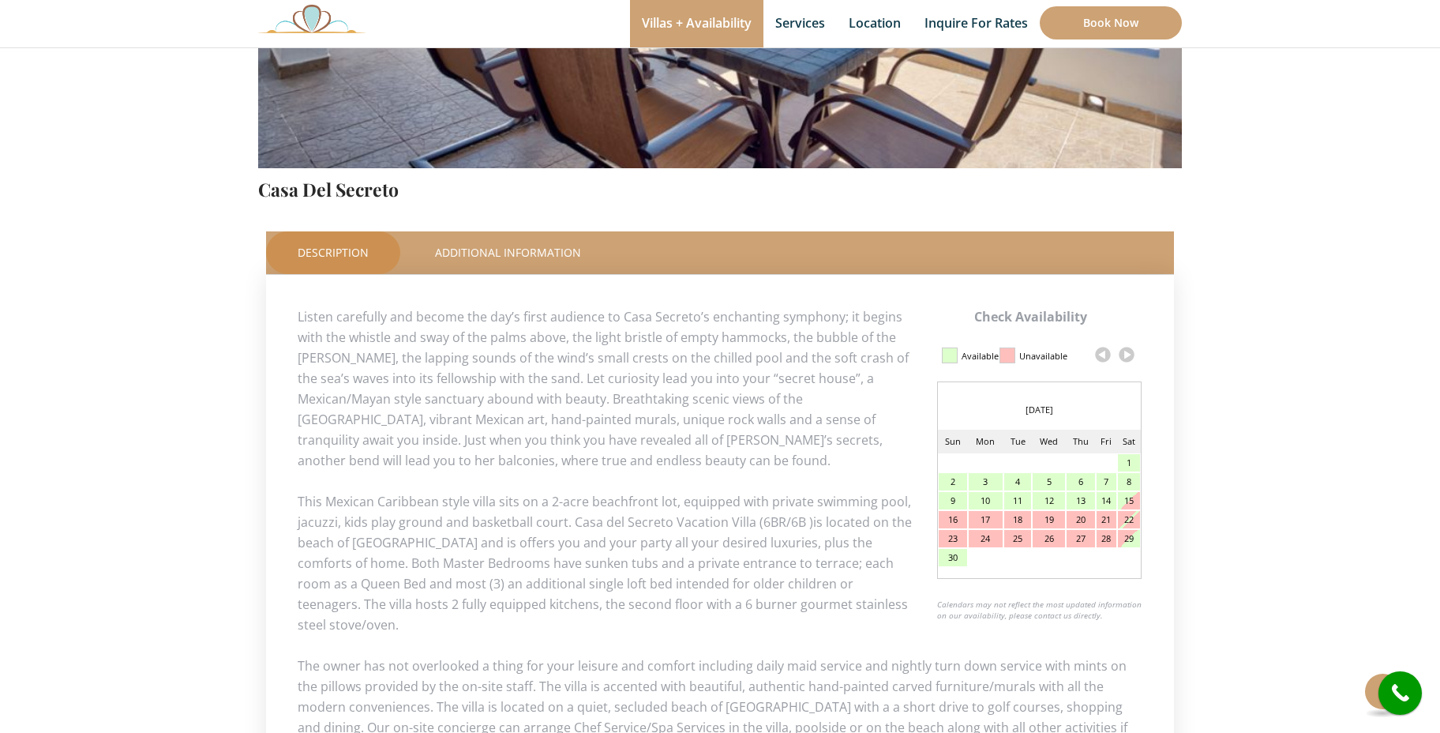
click at [1123, 356] on link at bounding box center [1127, 355] width 24 height 24
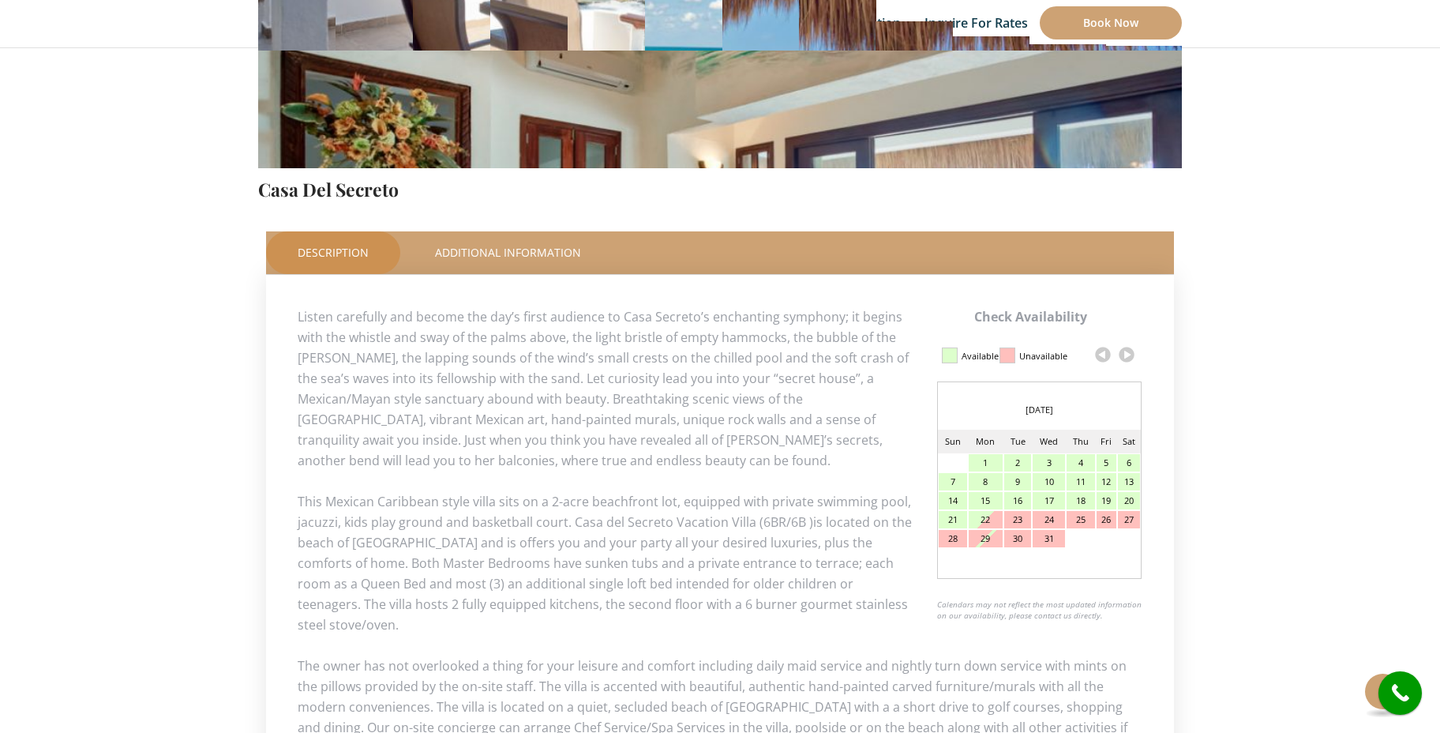
click at [1123, 356] on link at bounding box center [1127, 355] width 24 height 24
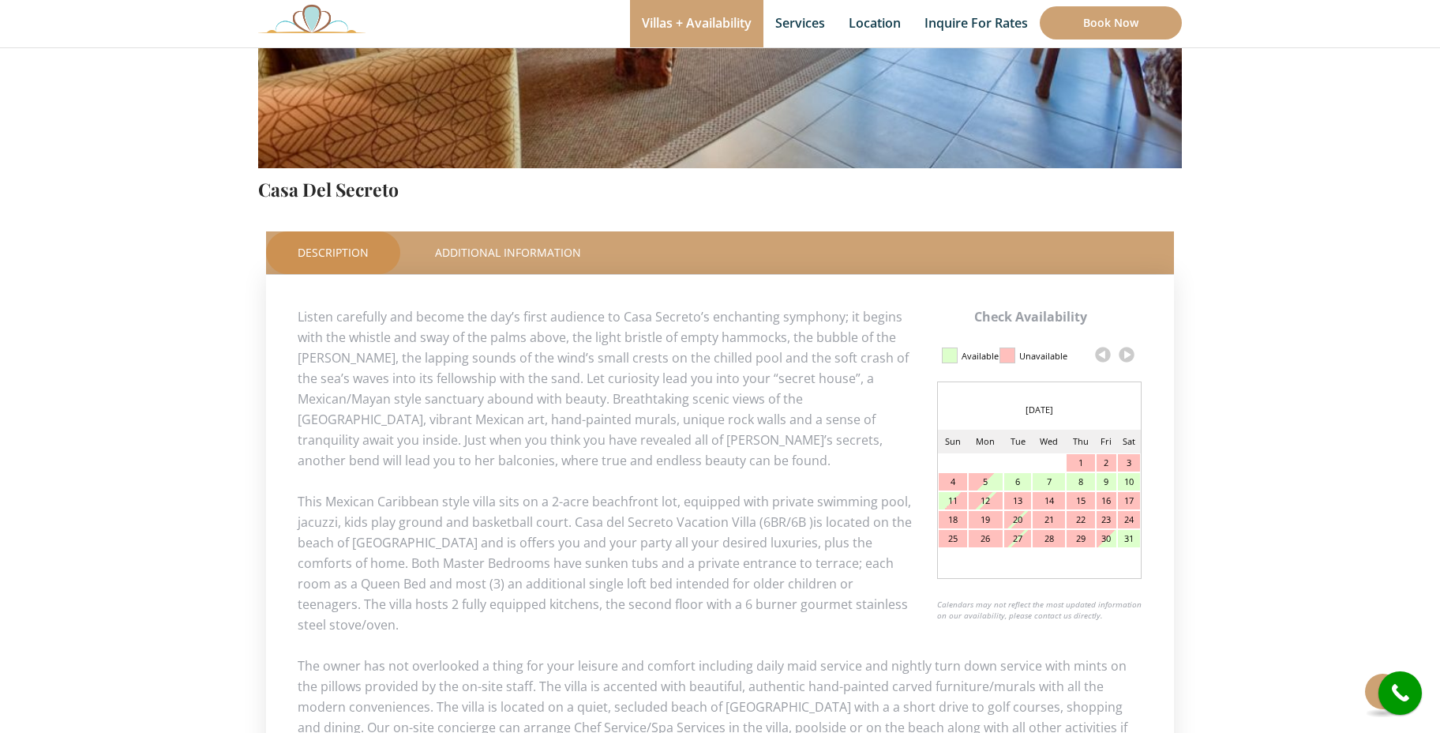
click at [1015, 478] on div "6" at bounding box center [1017, 481] width 27 height 17
click at [1017, 483] on div "6" at bounding box center [1017, 481] width 27 height 17
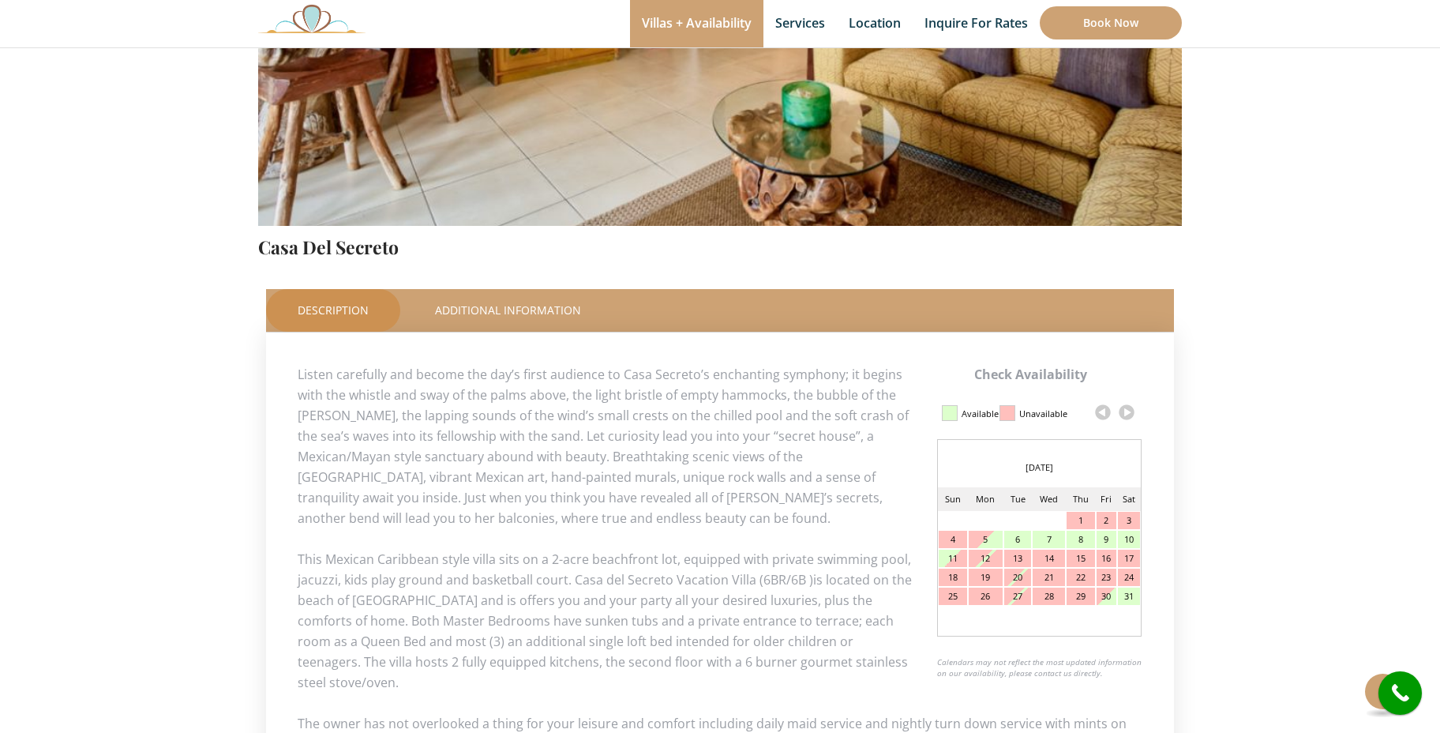
scroll to position [454, 0]
click at [1017, 542] on div "6" at bounding box center [1017, 539] width 27 height 17
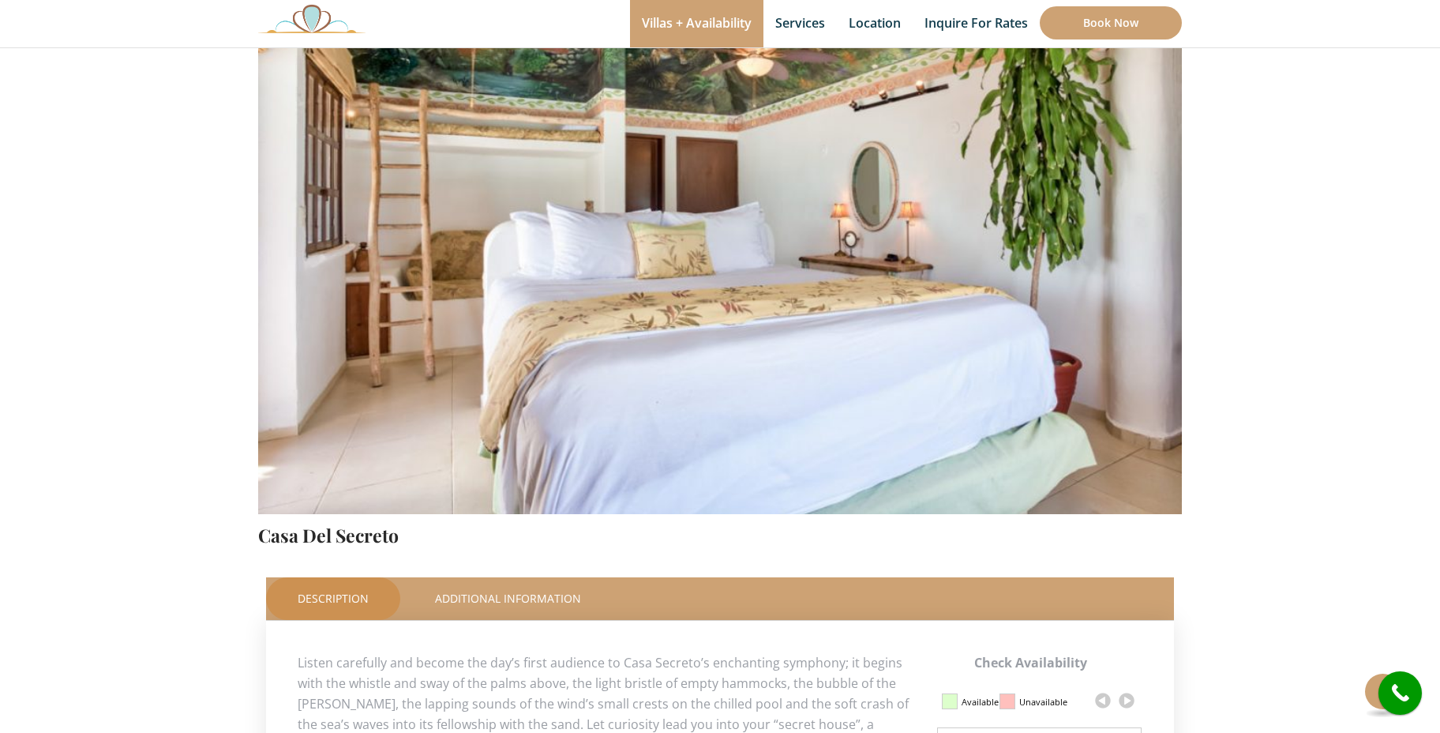
scroll to position [197, 0]
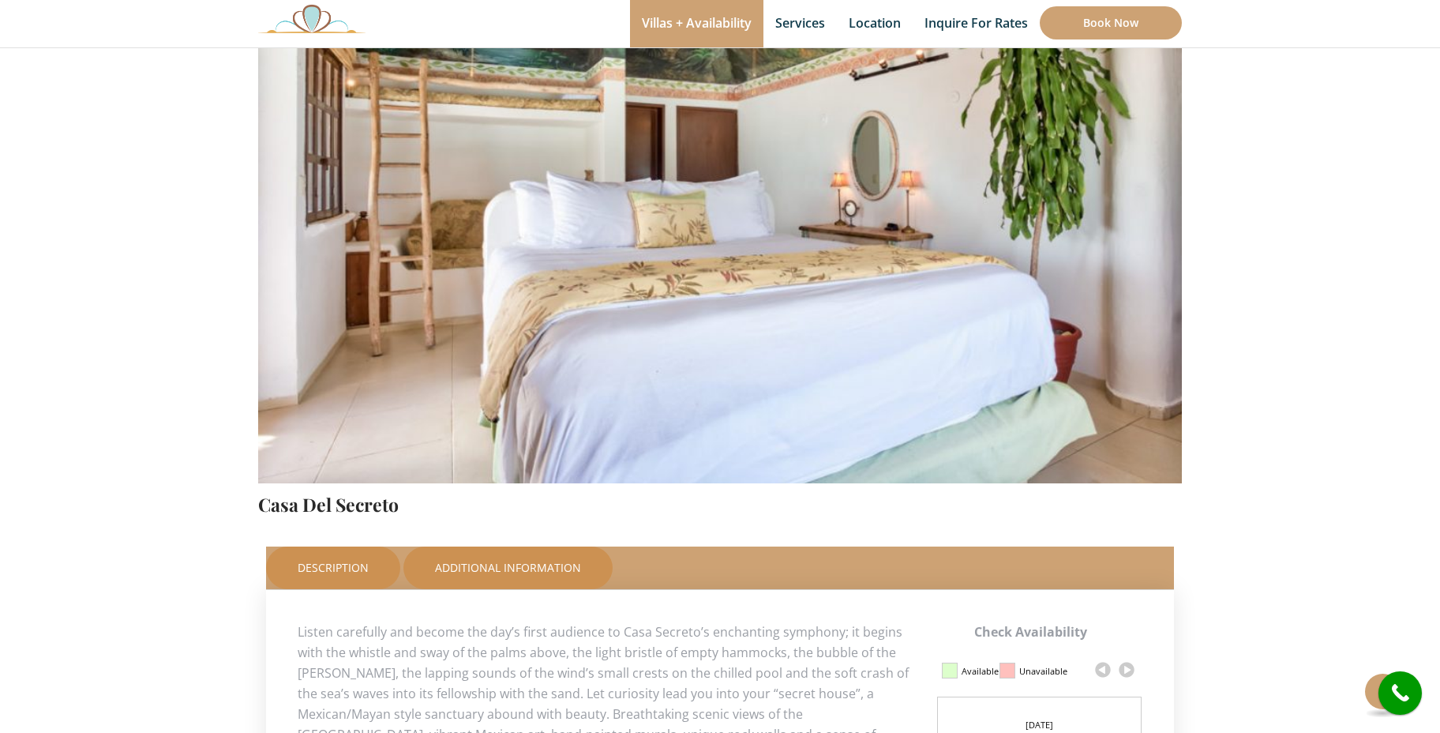
click at [534, 563] on link "Additional Information" at bounding box center [507, 567] width 209 height 43
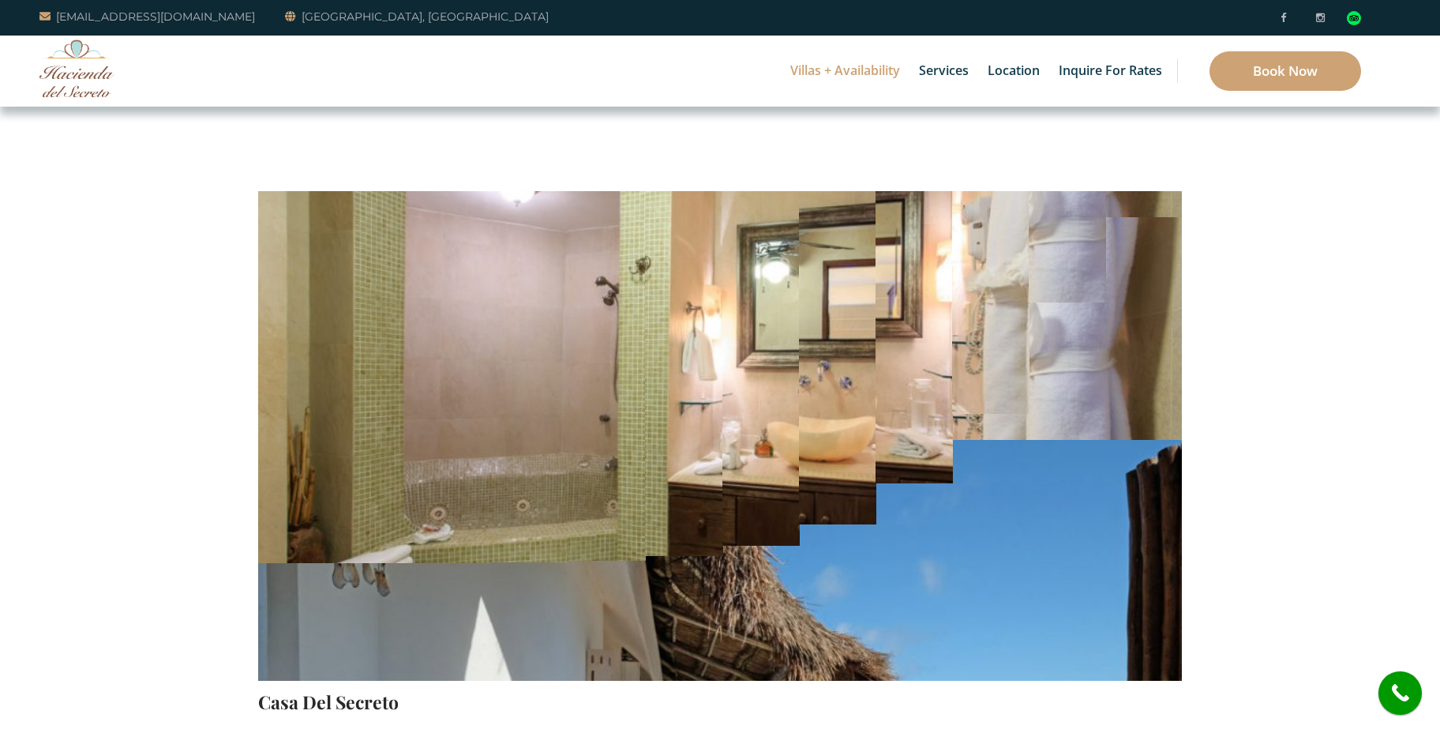
scroll to position [0, 0]
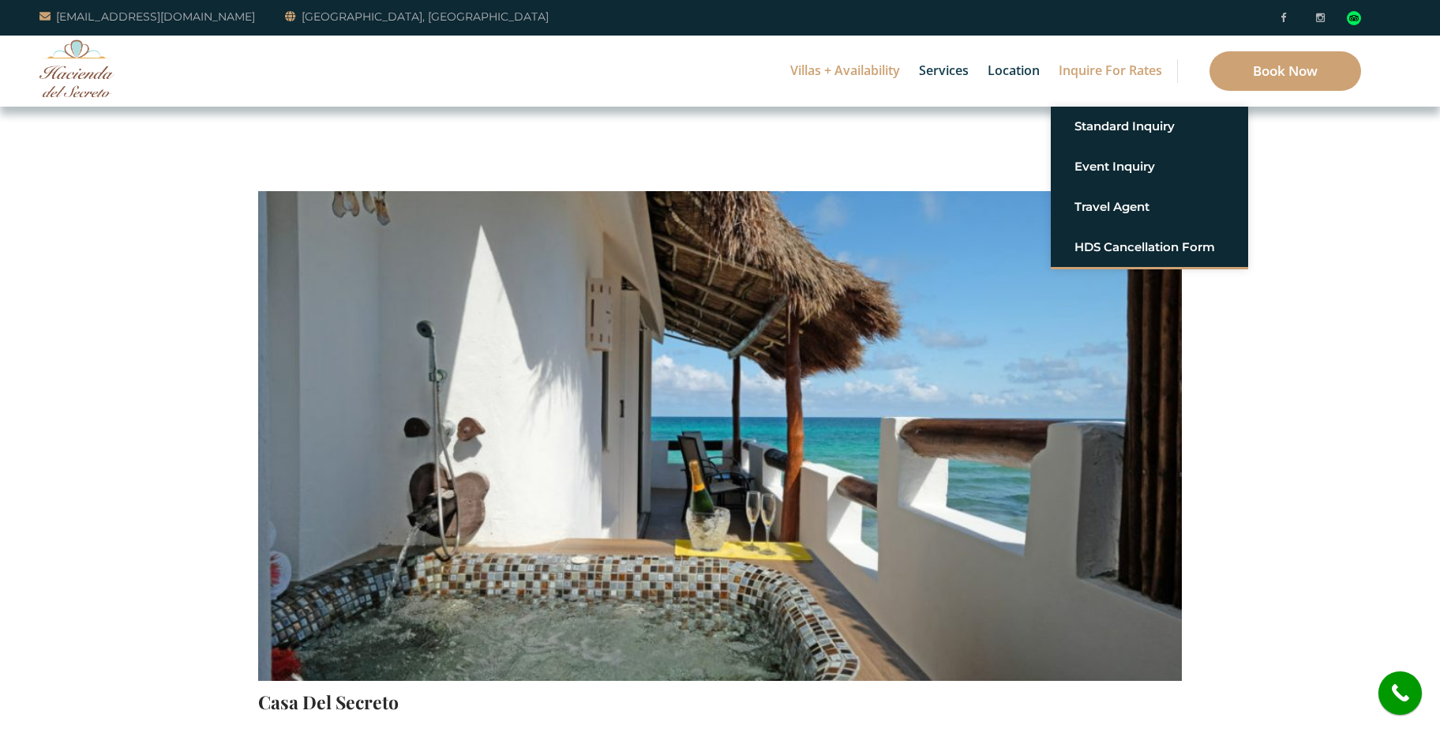
click at [1127, 69] on link "Inquire for Rates" at bounding box center [1110, 71] width 119 height 71
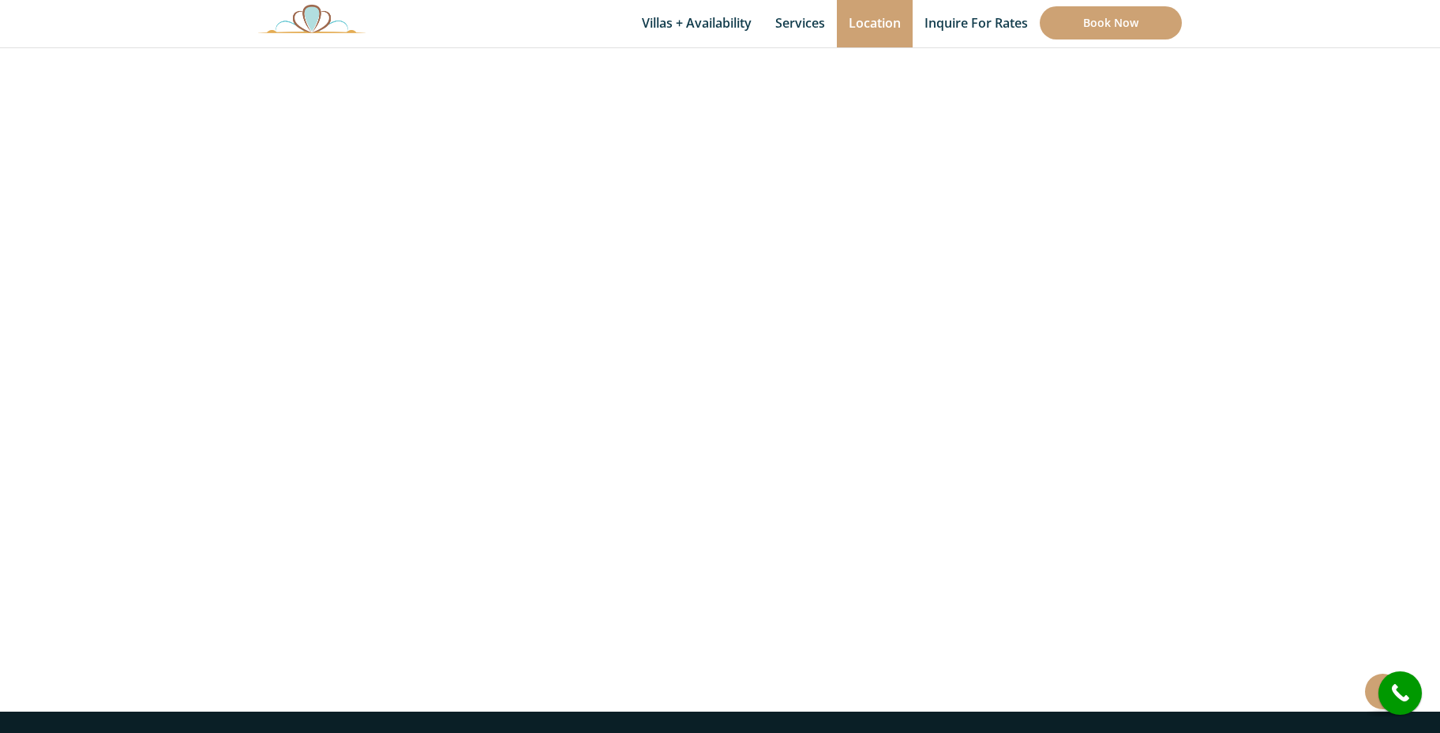
scroll to position [388, 0]
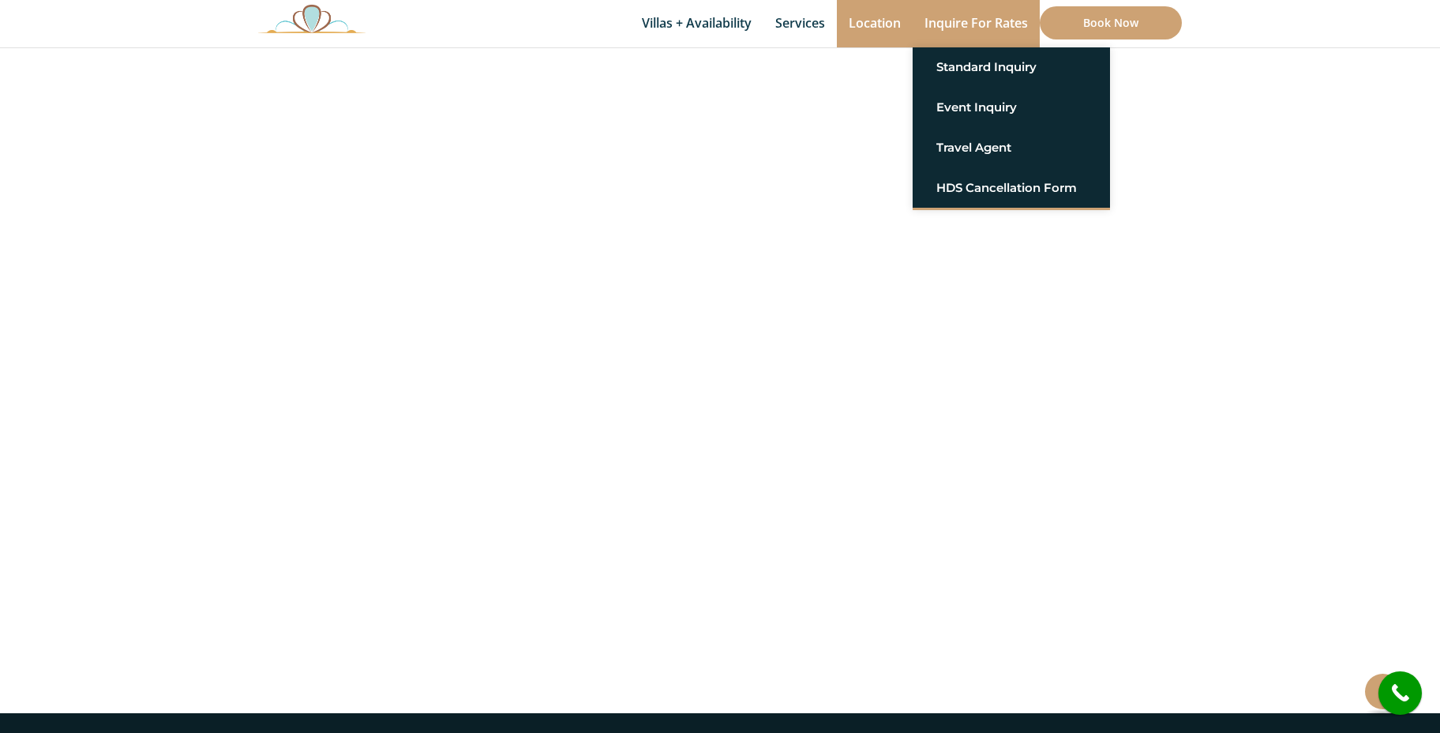
click at [959, 21] on link "Inquire for Rates" at bounding box center [976, 23] width 127 height 47
click at [974, 69] on link "Standard Inquiry" at bounding box center [1011, 67] width 150 height 28
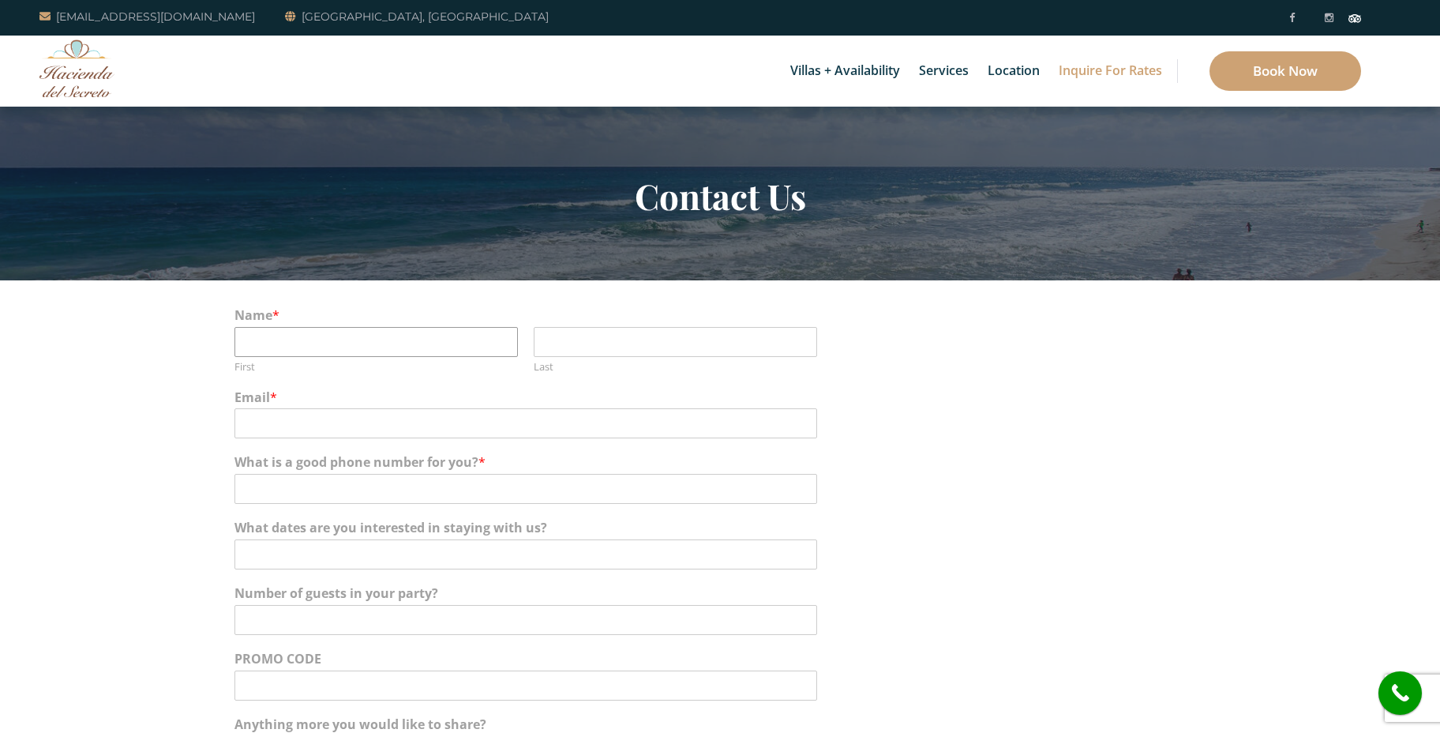
click at [502, 342] on input "First" at bounding box center [376, 342] width 283 height 30
type input "Moira"
type input "[PERSON_NAME]"
type input "[EMAIL_ADDRESS][DOMAIN_NAME]"
type input "5027275070"
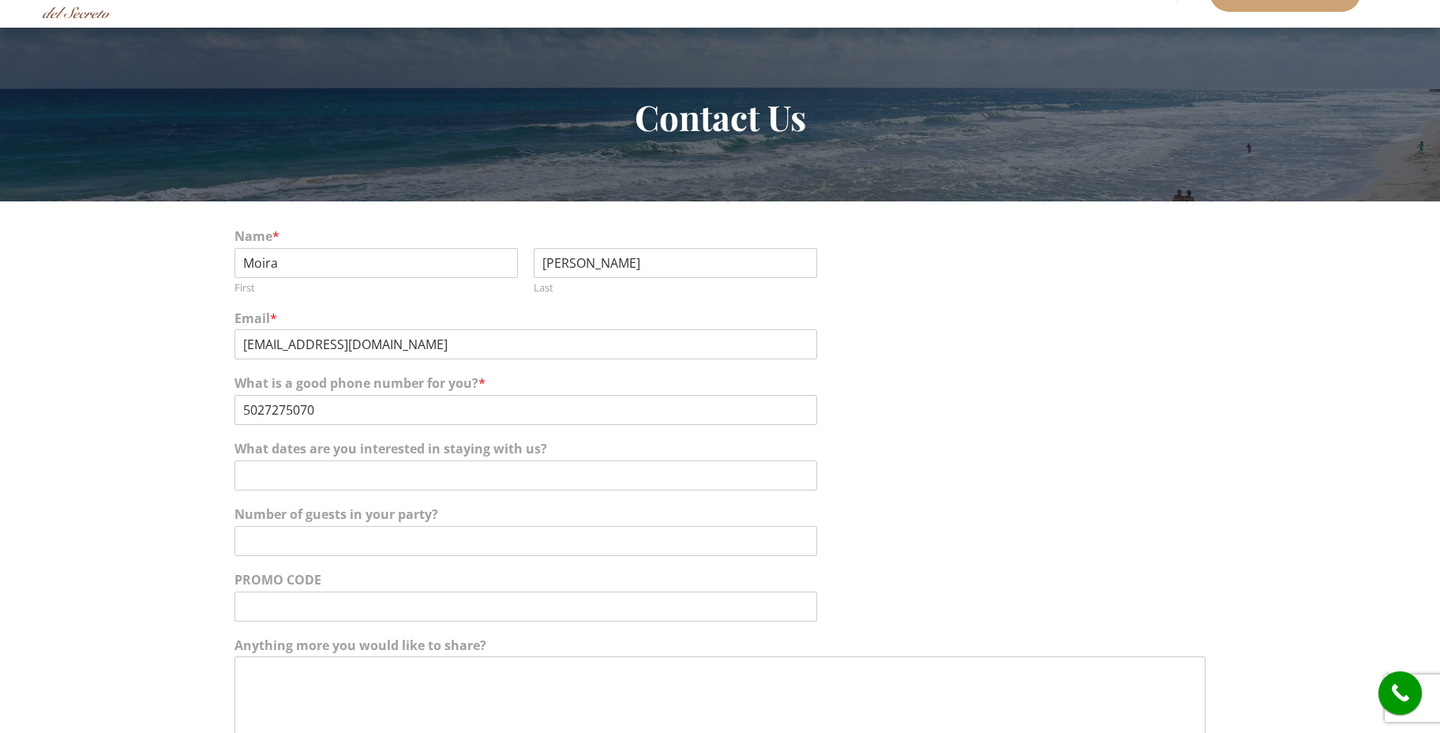
scroll to position [81, 0]
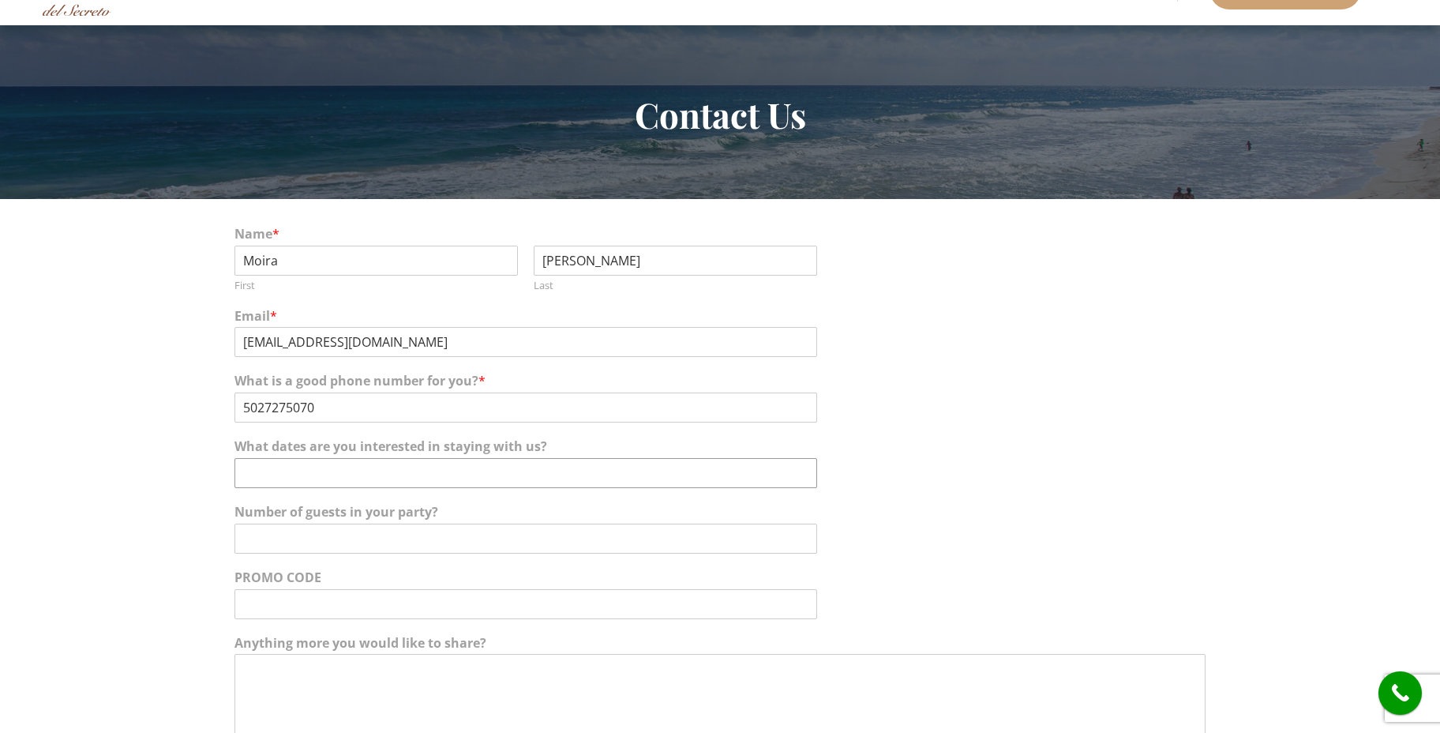
click at [331, 476] on input "What dates are you interested in staying with us?" at bounding box center [526, 473] width 583 height 30
type input "4-5 nights in January"
click at [345, 531] on input "Number of guests in your party?" at bounding box center [526, 538] width 583 height 30
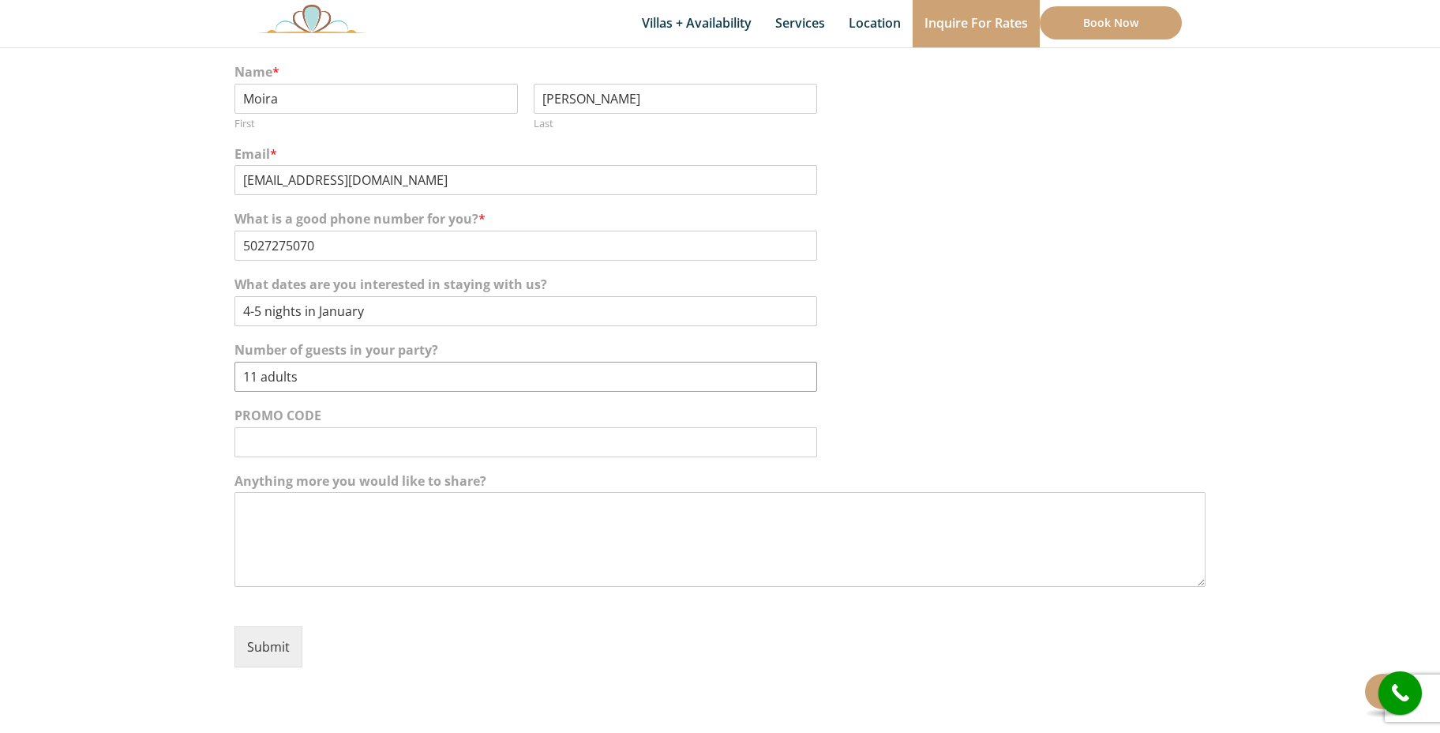
type input "11 adults"
click at [284, 518] on textarea "Anything more you would like to share?" at bounding box center [720, 539] width 971 height 95
click at [595, 500] on textarea "Looking for a home to celebrate two of our sons turning 40. We need 6 bedrooms …" at bounding box center [720, 534] width 971 height 95
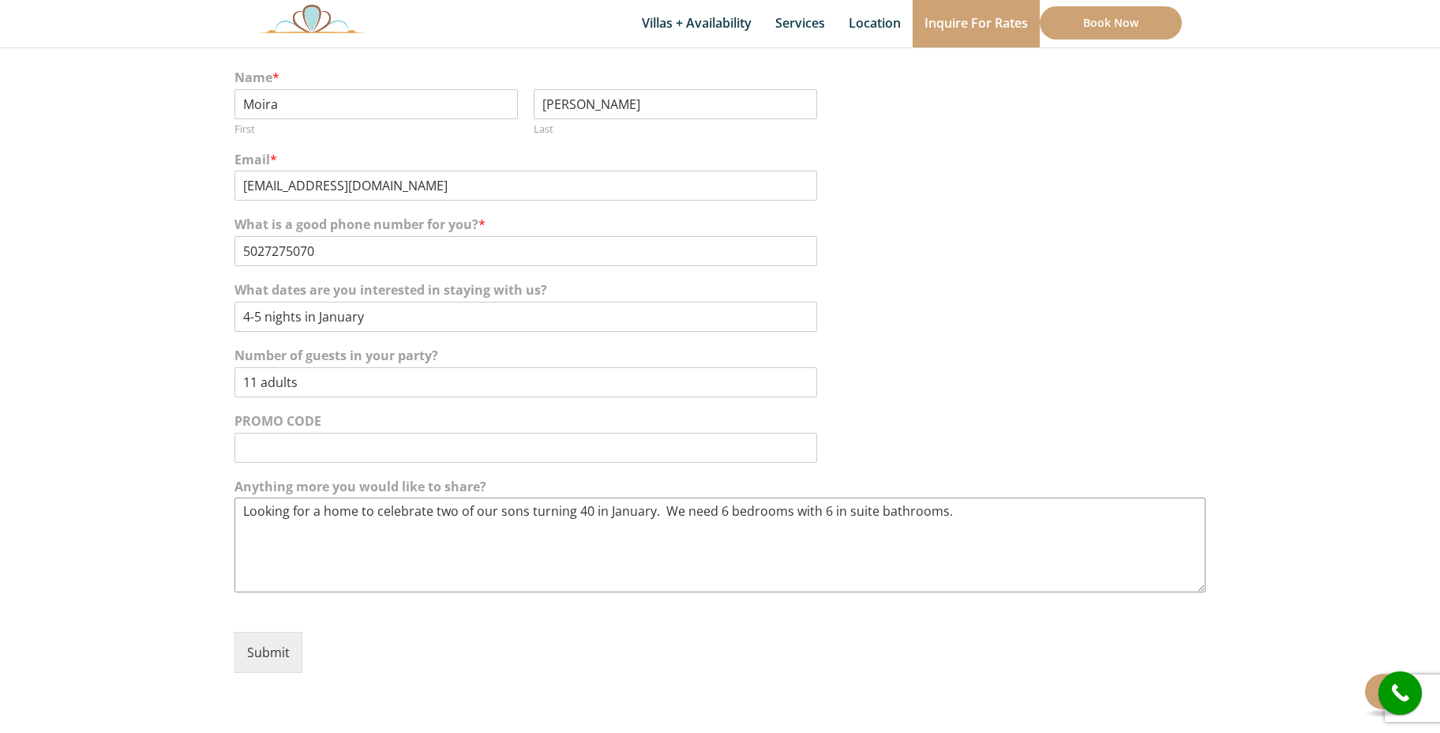
click at [663, 509] on textarea "Looking for a home to celebrate two of our sons turning 40 in January. We need …" at bounding box center [720, 544] width 971 height 95
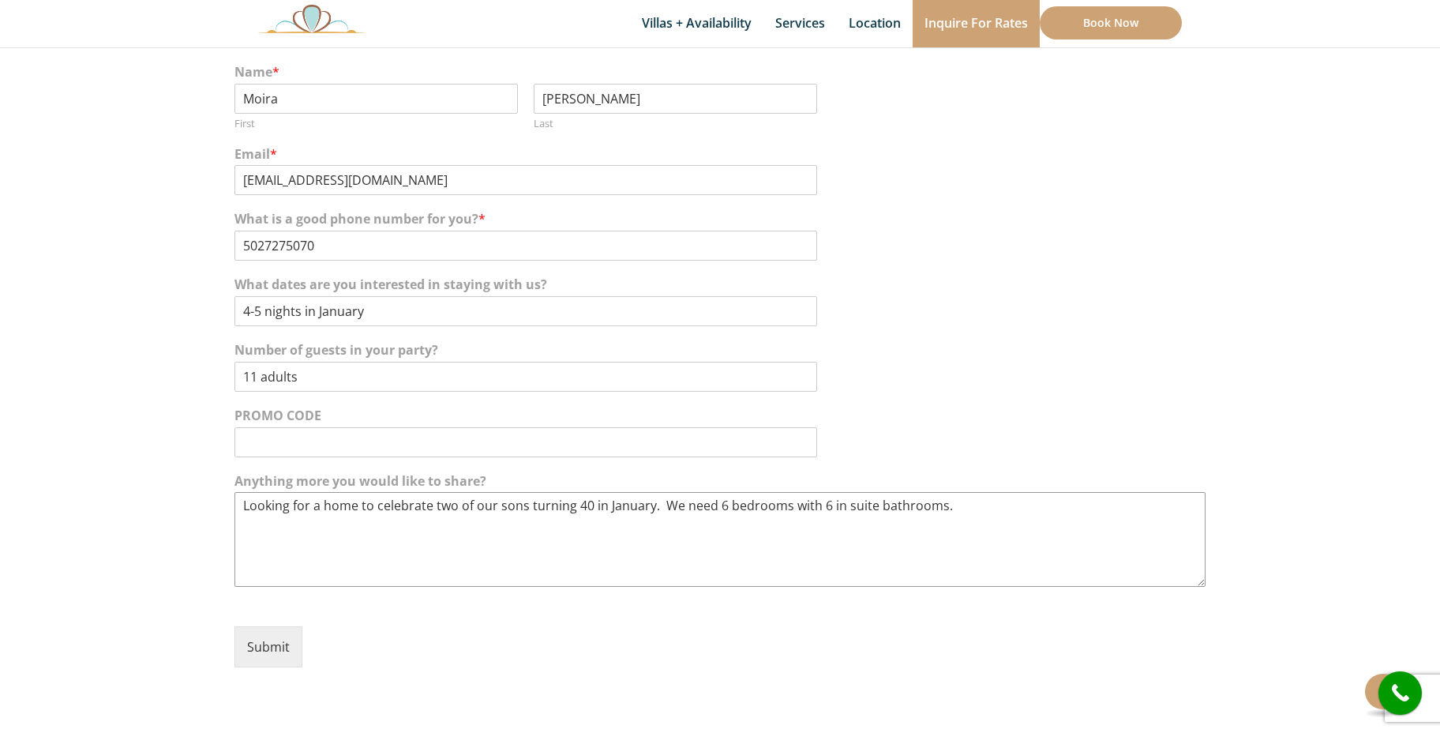
scroll to position [241, 0]
click at [977, 506] on textarea "Looking for a home to celebrate two of our sons turning 40 in January. We need …" at bounding box center [720, 541] width 971 height 95
type textarea "Looking for a home to celebrate two of our sons turning 40 in January. We need …"
click at [268, 647] on button "Submit" at bounding box center [269, 646] width 68 height 41
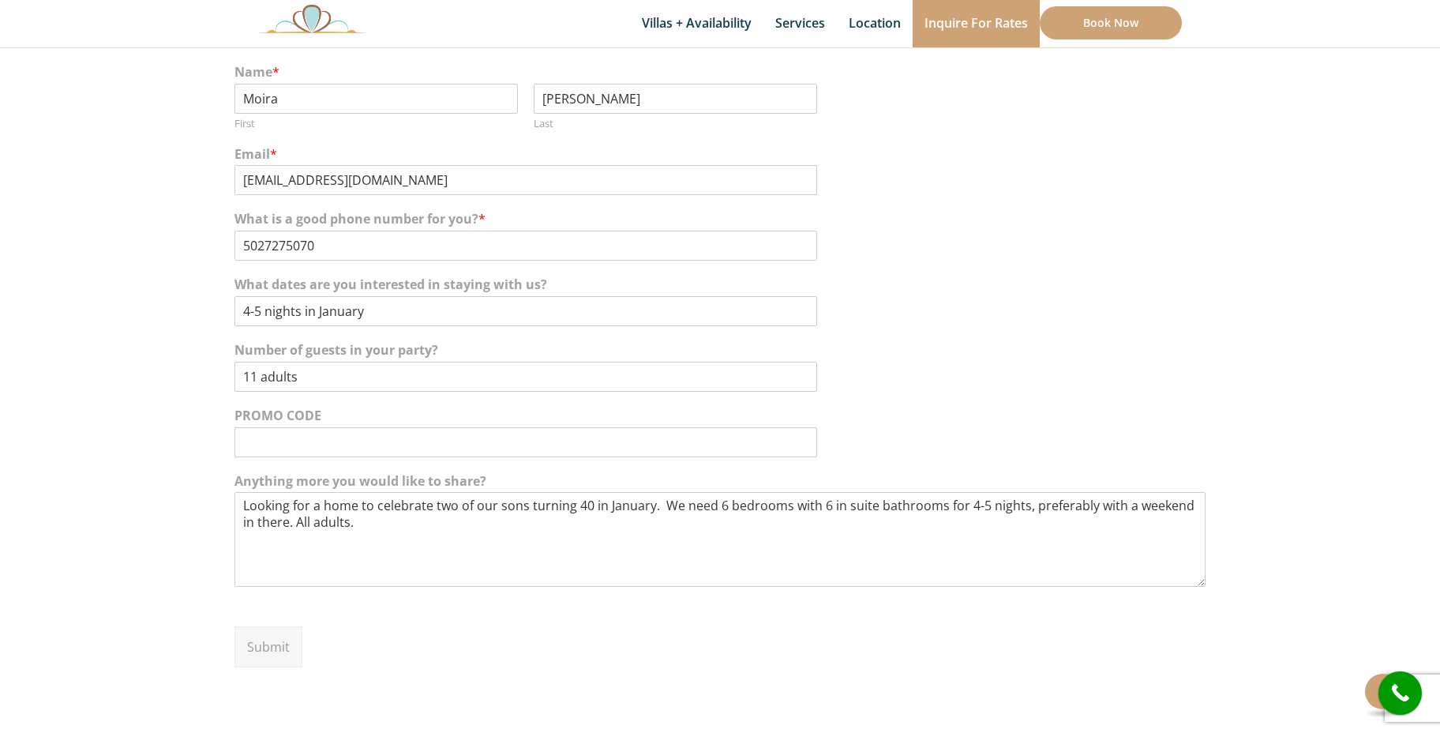
scroll to position [243, 0]
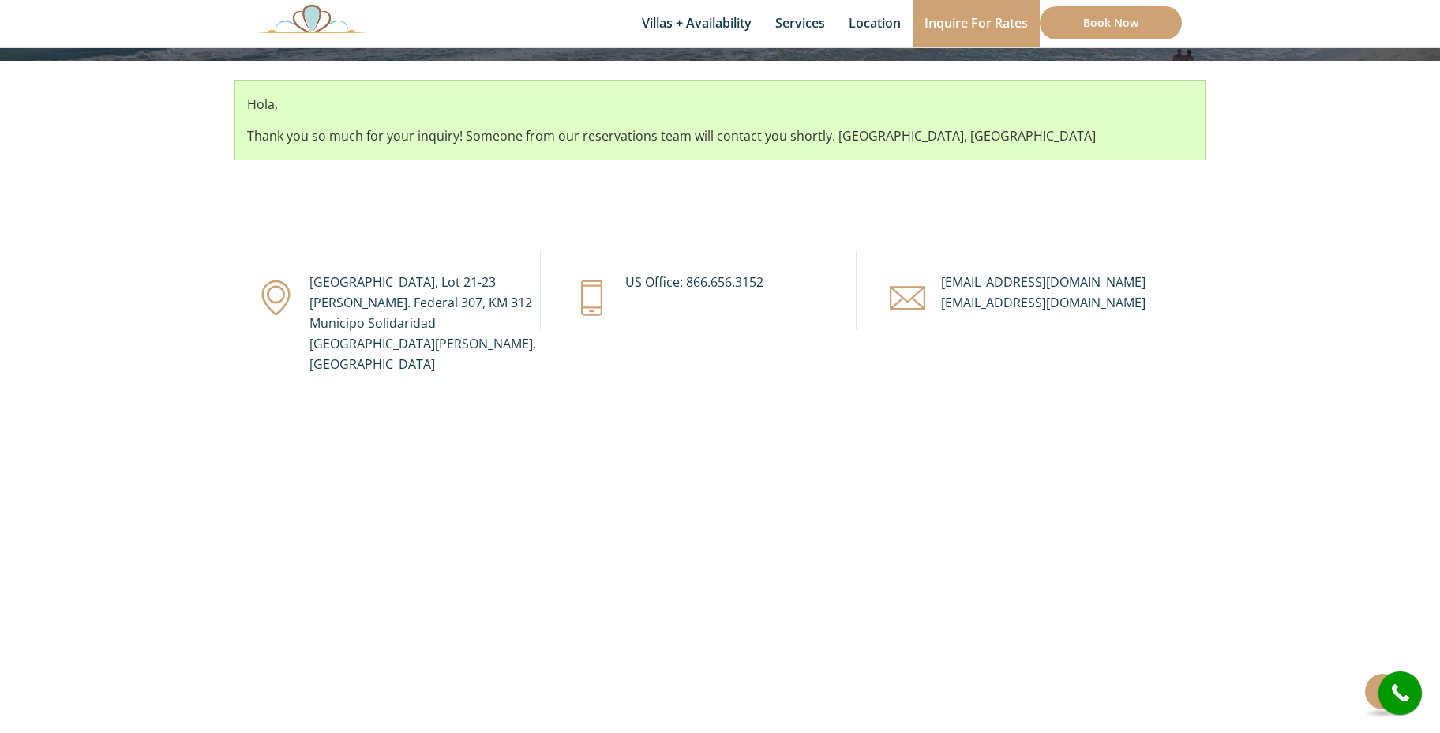
scroll to position [220, 0]
